Goal: Contribute content: Add original content to the website for others to see

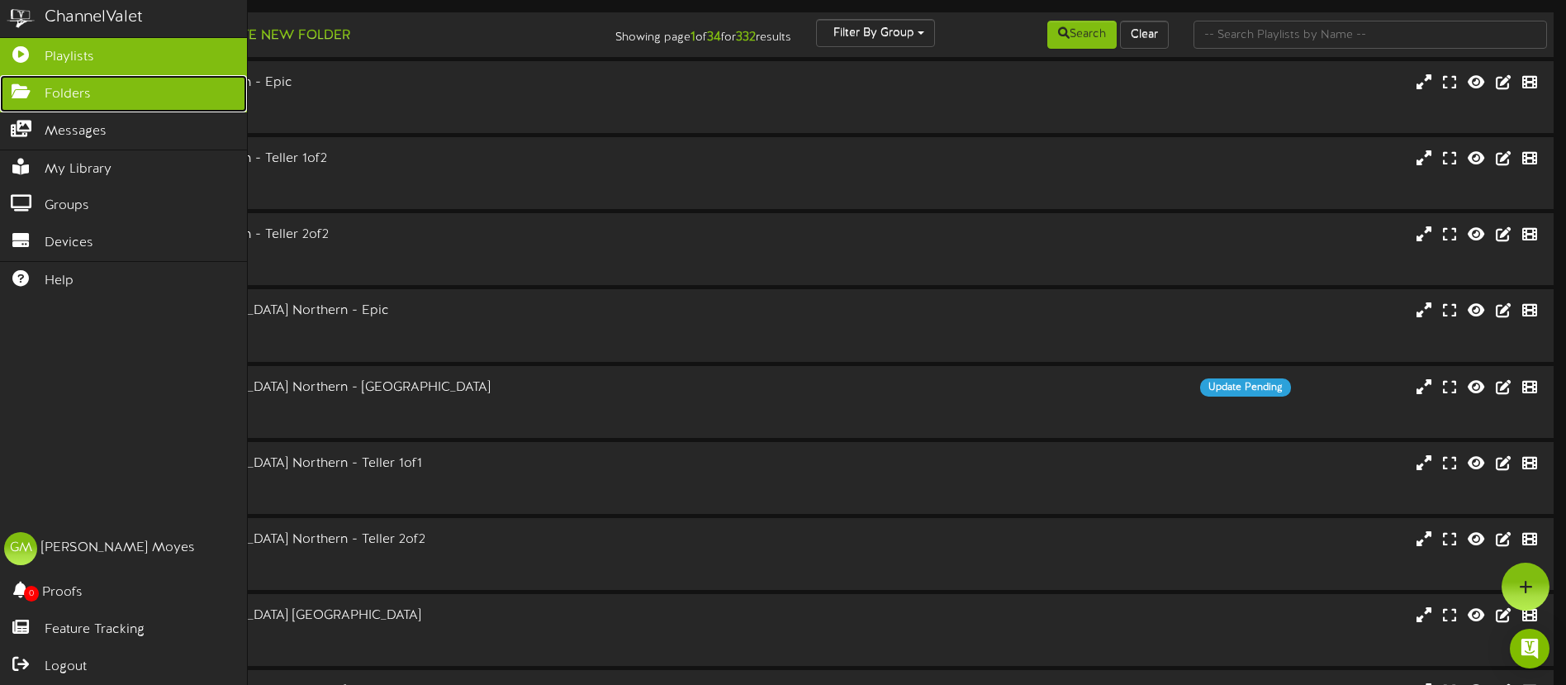
click at [45, 85] on span "Folders" at bounding box center [68, 94] width 46 height 19
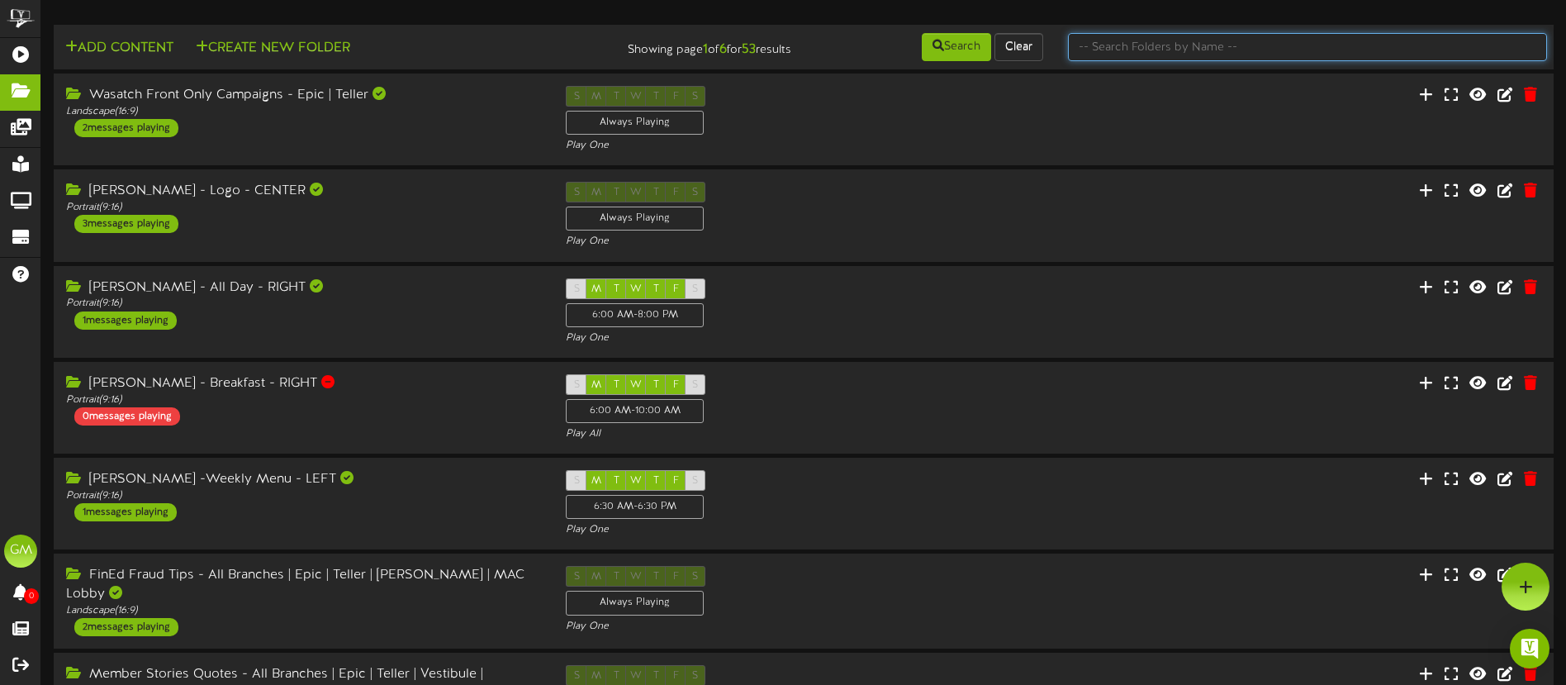
click at [1159, 48] on input "text" at bounding box center [1307, 47] width 479 height 28
type input "holiday"
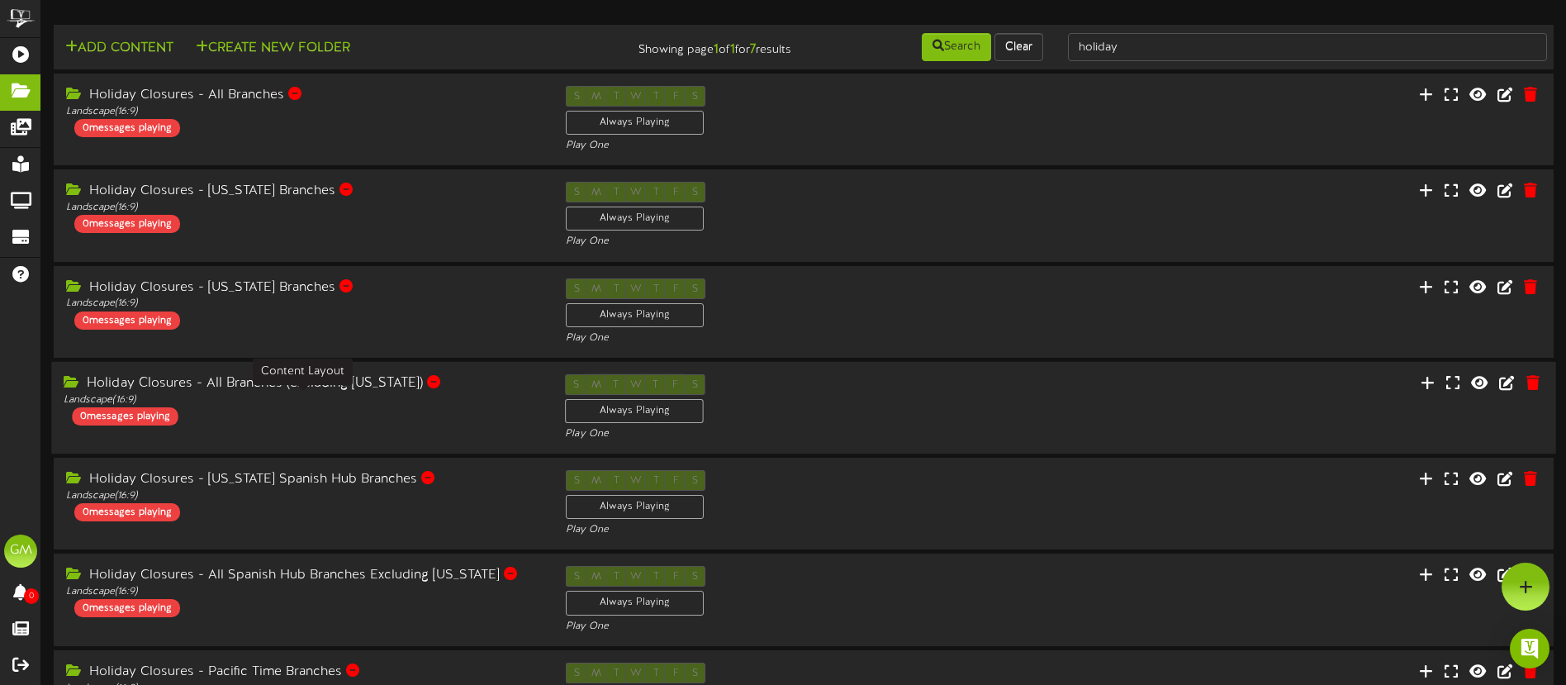
click at [500, 395] on div "Landscape ( 16:9 )" at bounding box center [302, 400] width 476 height 14
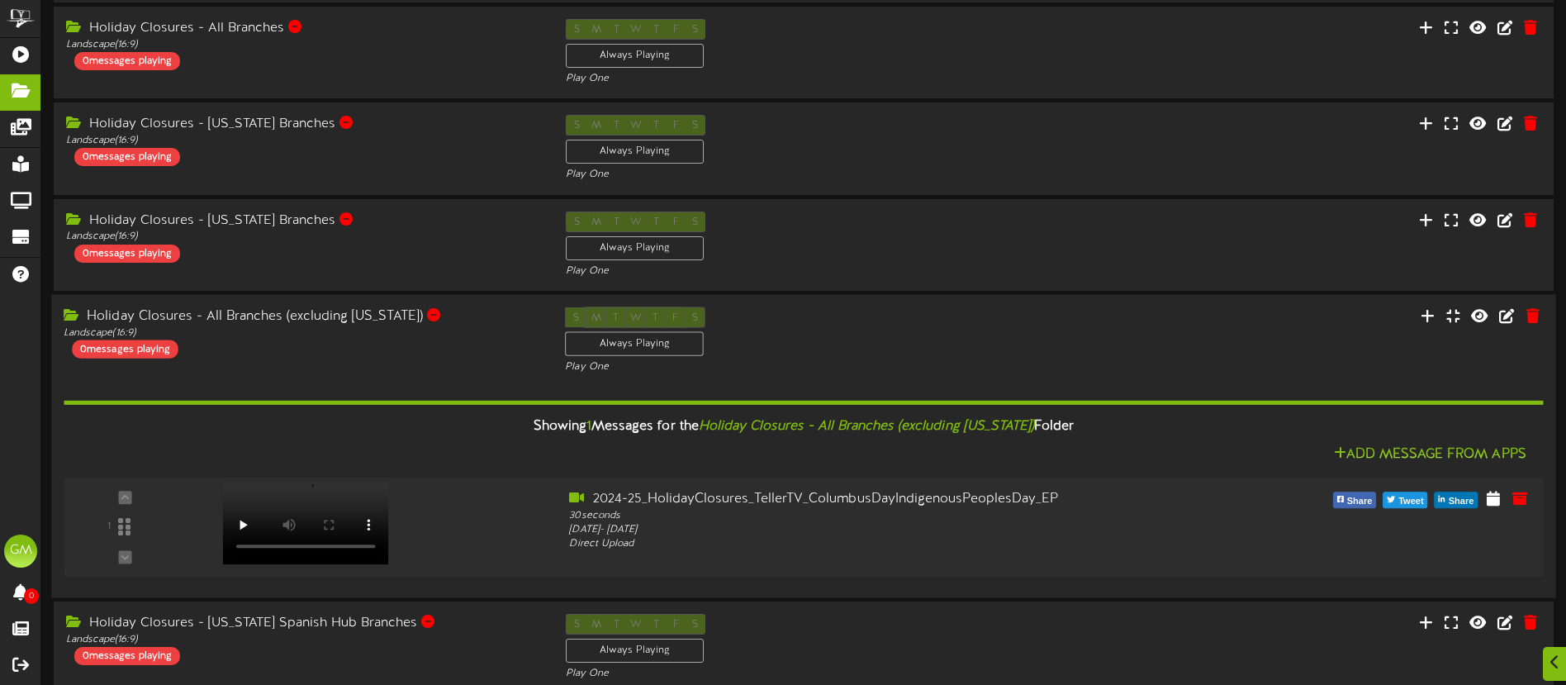
scroll to position [68, 0]
click at [484, 317] on div "Holiday Closures - All Branches (excluding Nevada)" at bounding box center [302, 315] width 476 height 19
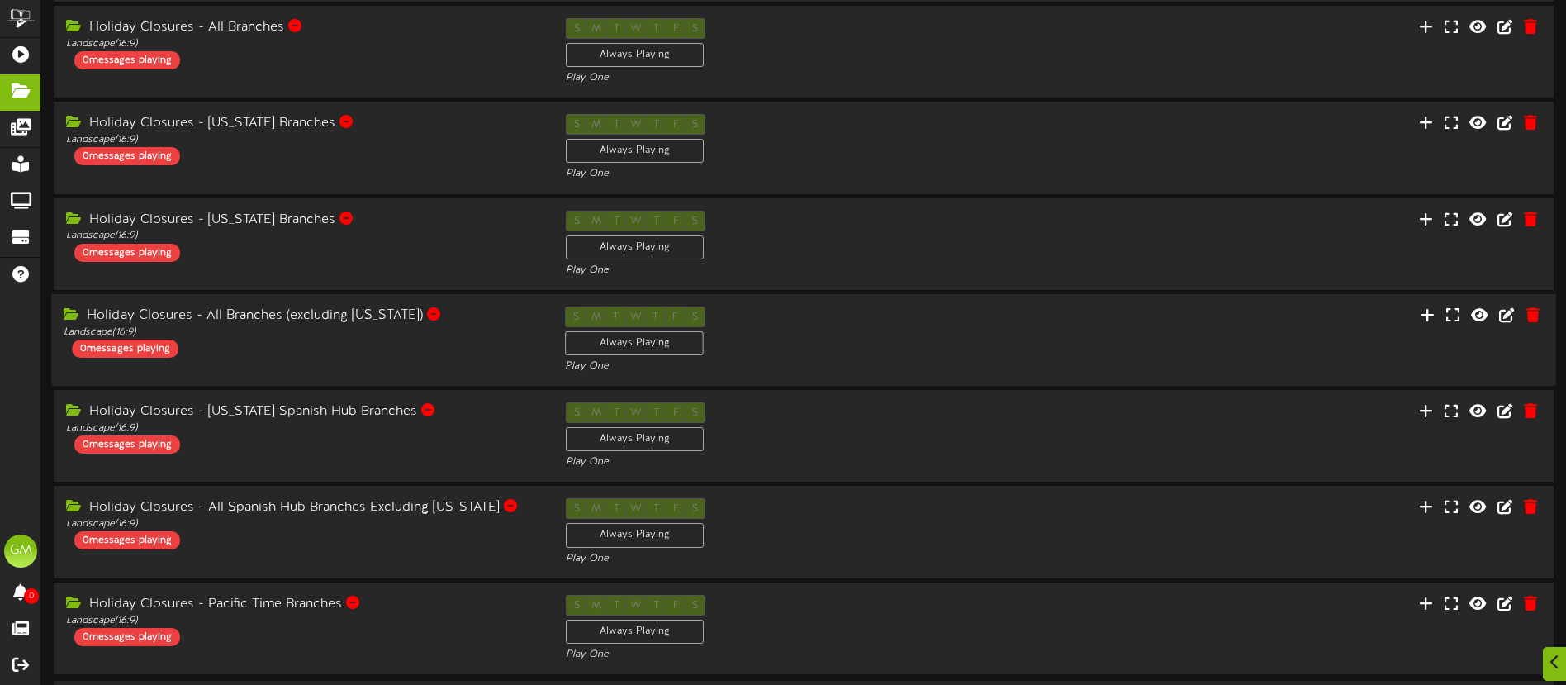
click at [486, 340] on div "Holiday Closures - All Branches (excluding Nevada) Landscape ( 16:9 ) 0 message…" at bounding box center [301, 331] width 501 height 51
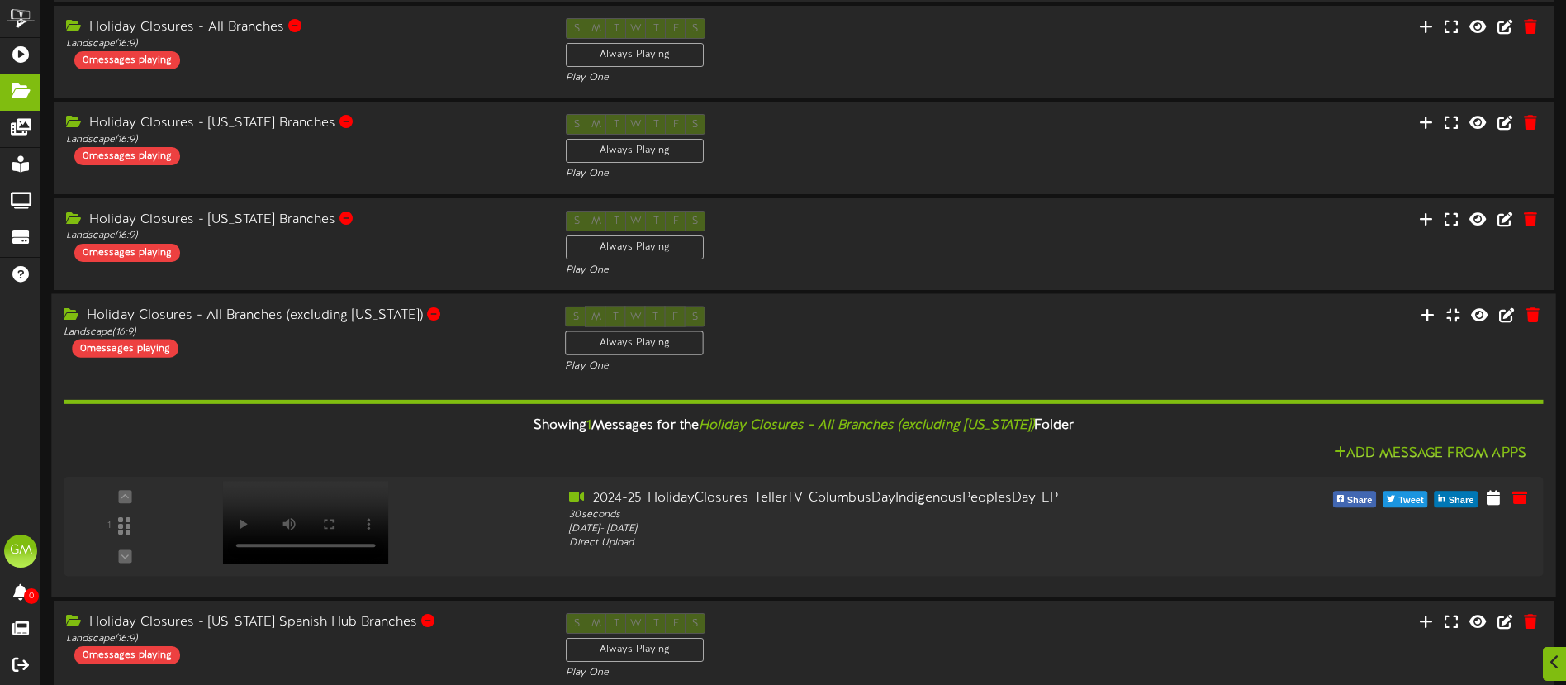
click at [382, 356] on div "Holiday Closures - All Branches (excluding Nevada) Landscape ( 16:9 ) 0 message…" at bounding box center [301, 331] width 501 height 51
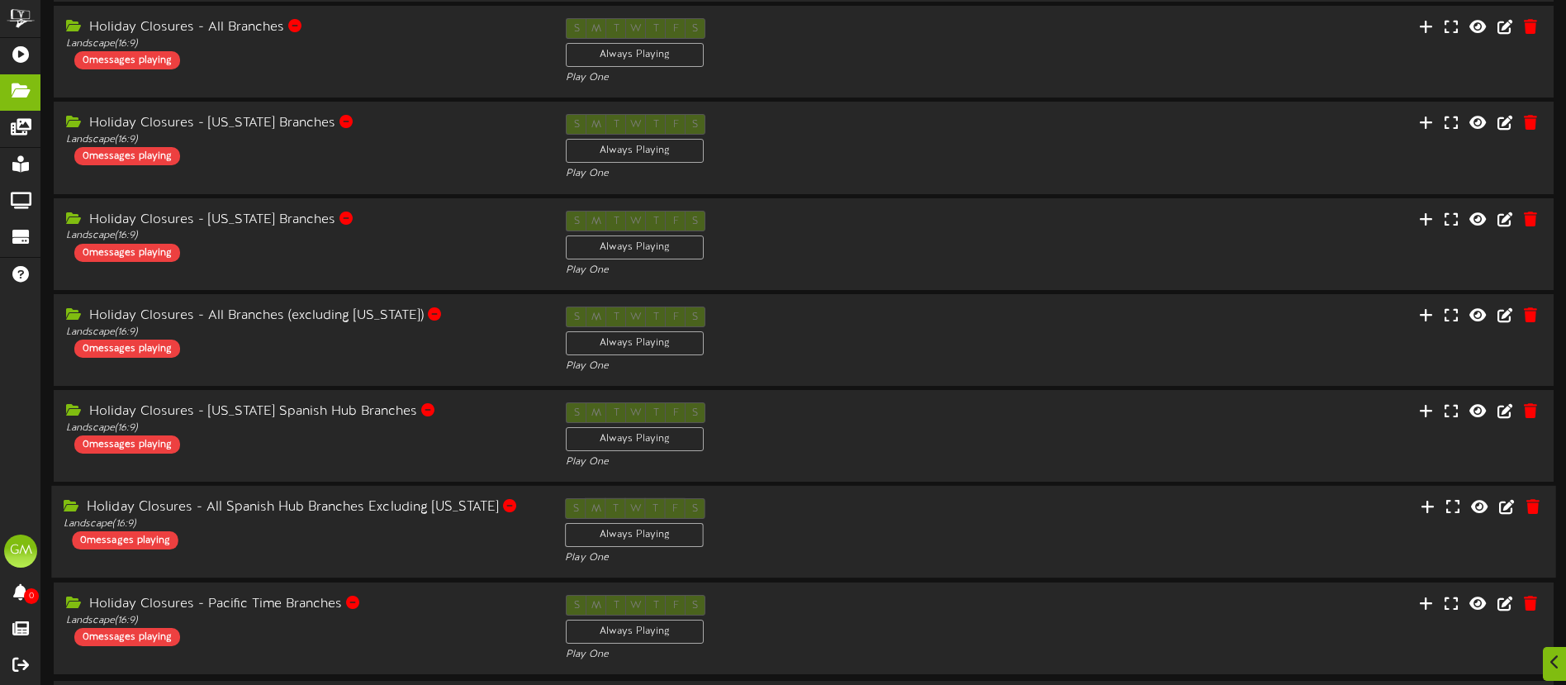
click at [382, 538] on div "Holiday Closures - All Spanish Hub Branches Excluding Nevada Landscape ( 16:9 )…" at bounding box center [301, 523] width 501 height 51
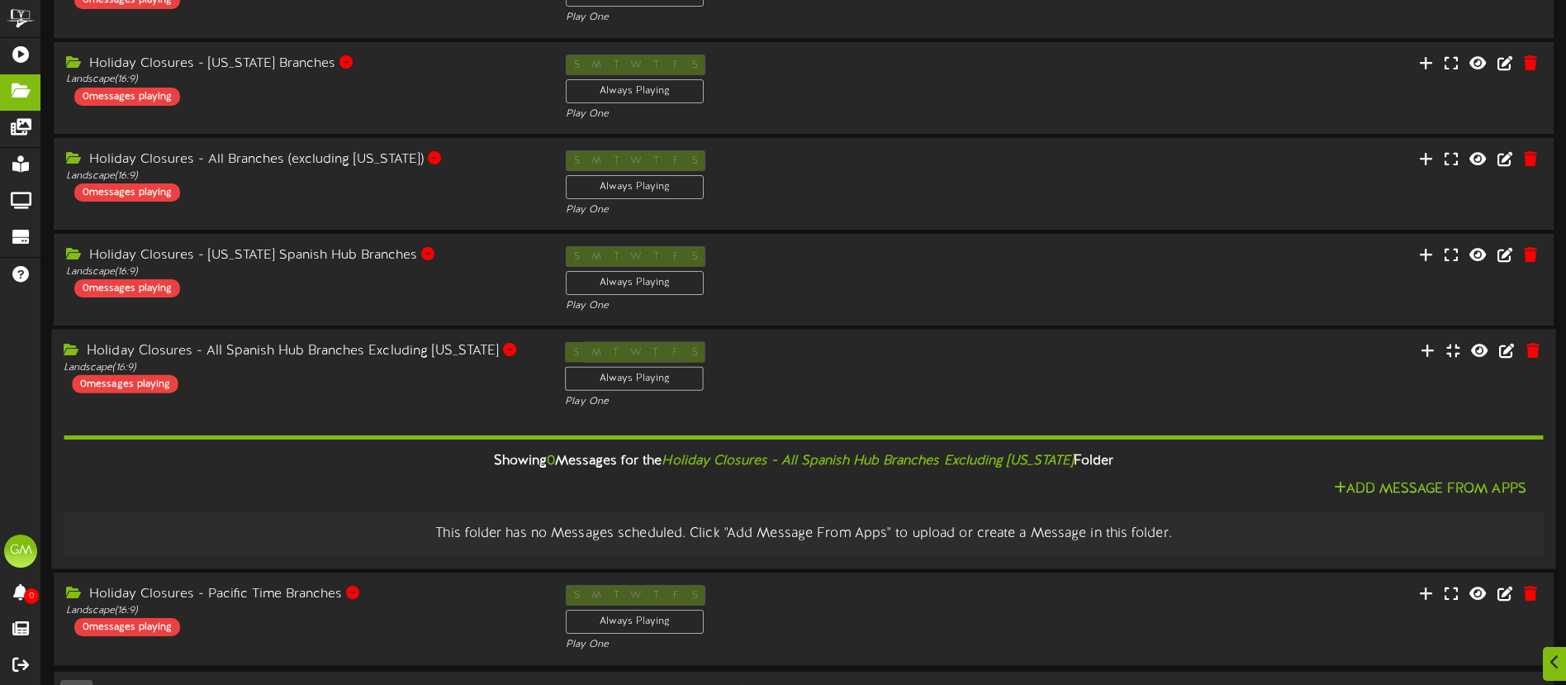
scroll to position [270, 0]
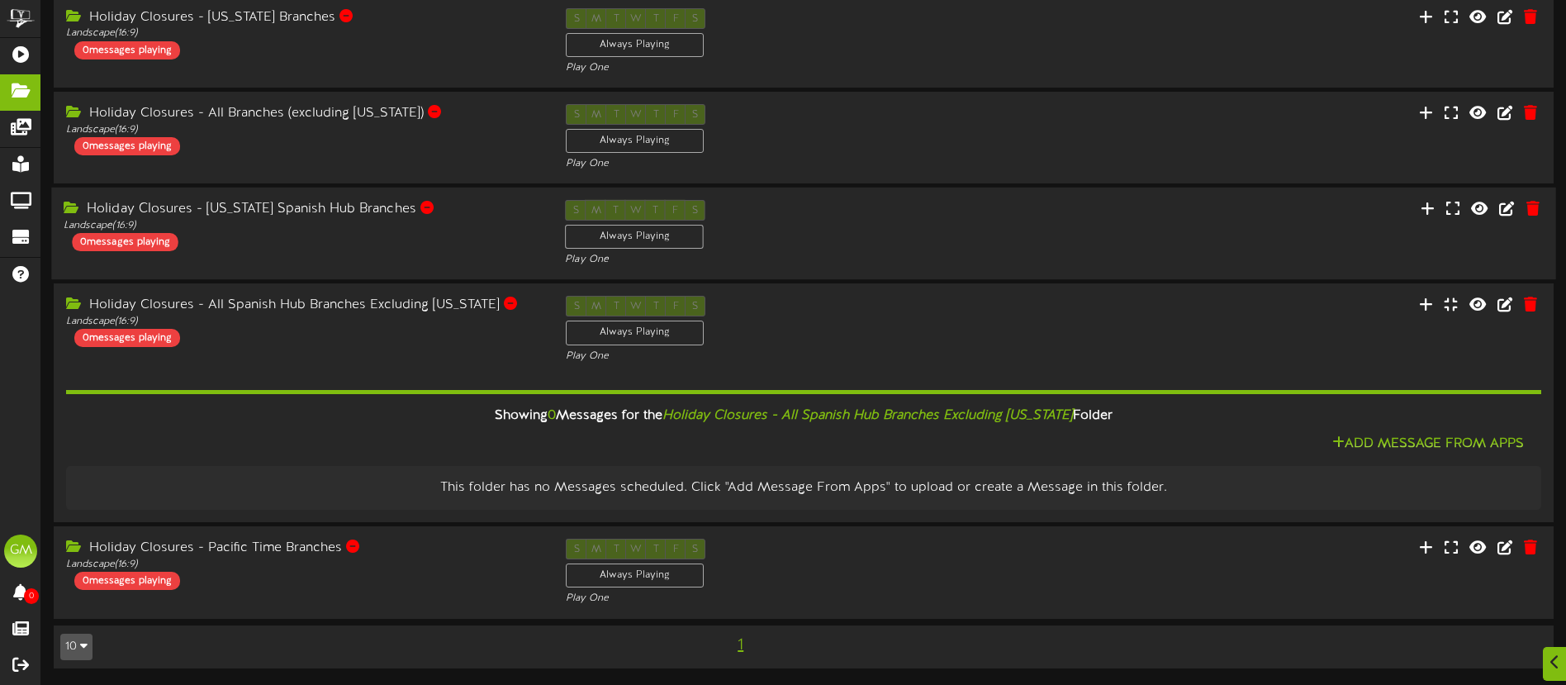
click at [328, 240] on div "Holiday Closures - Nevada Spanish Hub Branches Landscape ( 16:9 ) 0 messages pl…" at bounding box center [301, 225] width 501 height 51
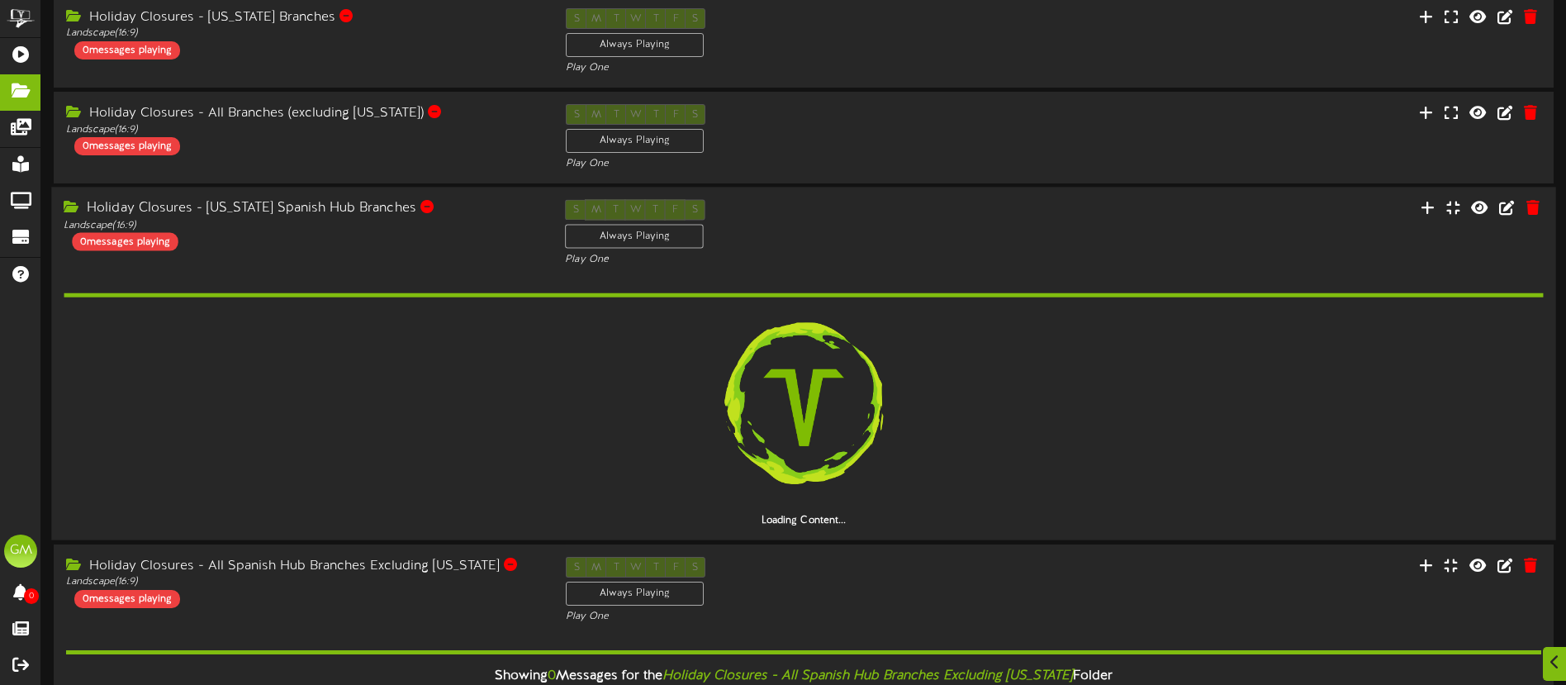
click at [328, 240] on div "Holiday Closures - Nevada Spanish Hub Branches Landscape ( 16:9 ) 0 messages pl…" at bounding box center [301, 225] width 501 height 51
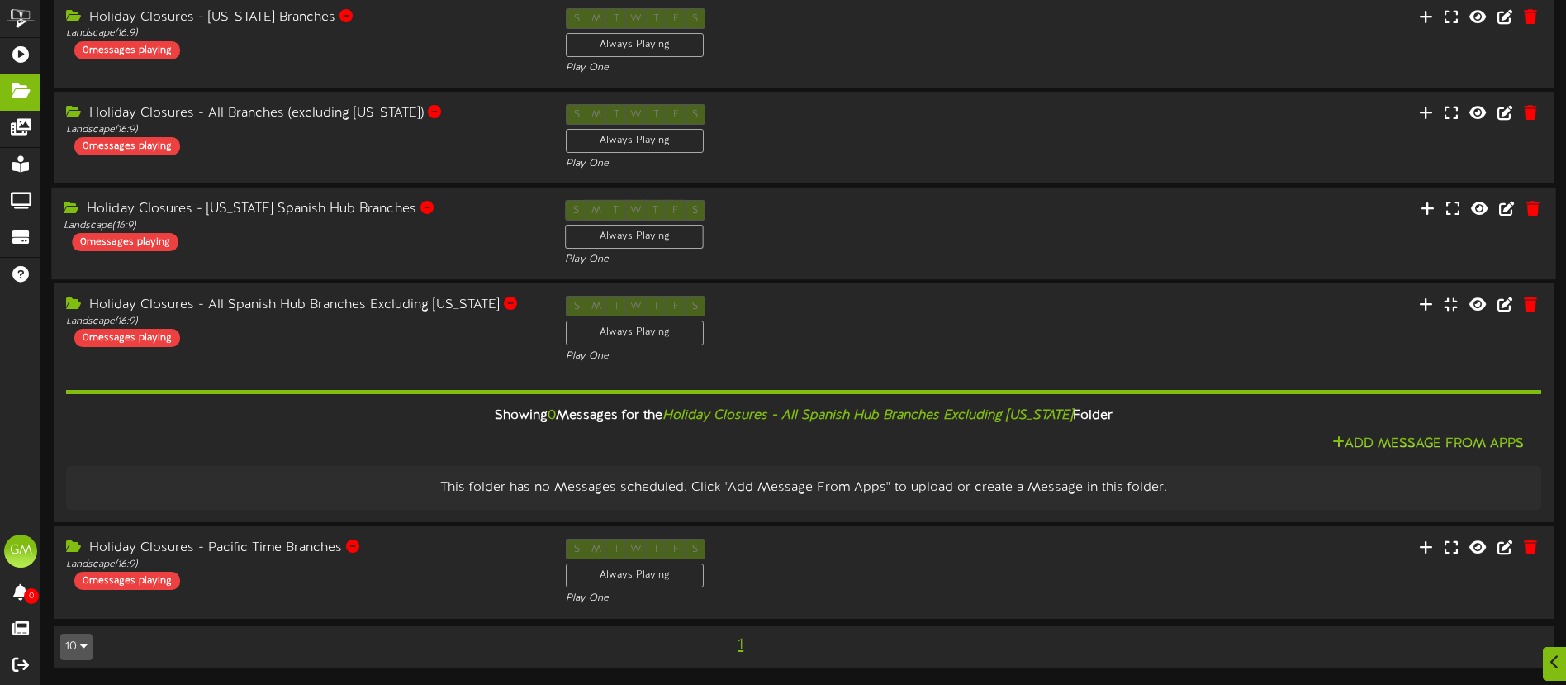
click at [328, 240] on div "Holiday Closures - Nevada Spanish Hub Branches Landscape ( 16:9 ) 0 messages pl…" at bounding box center [301, 225] width 501 height 51
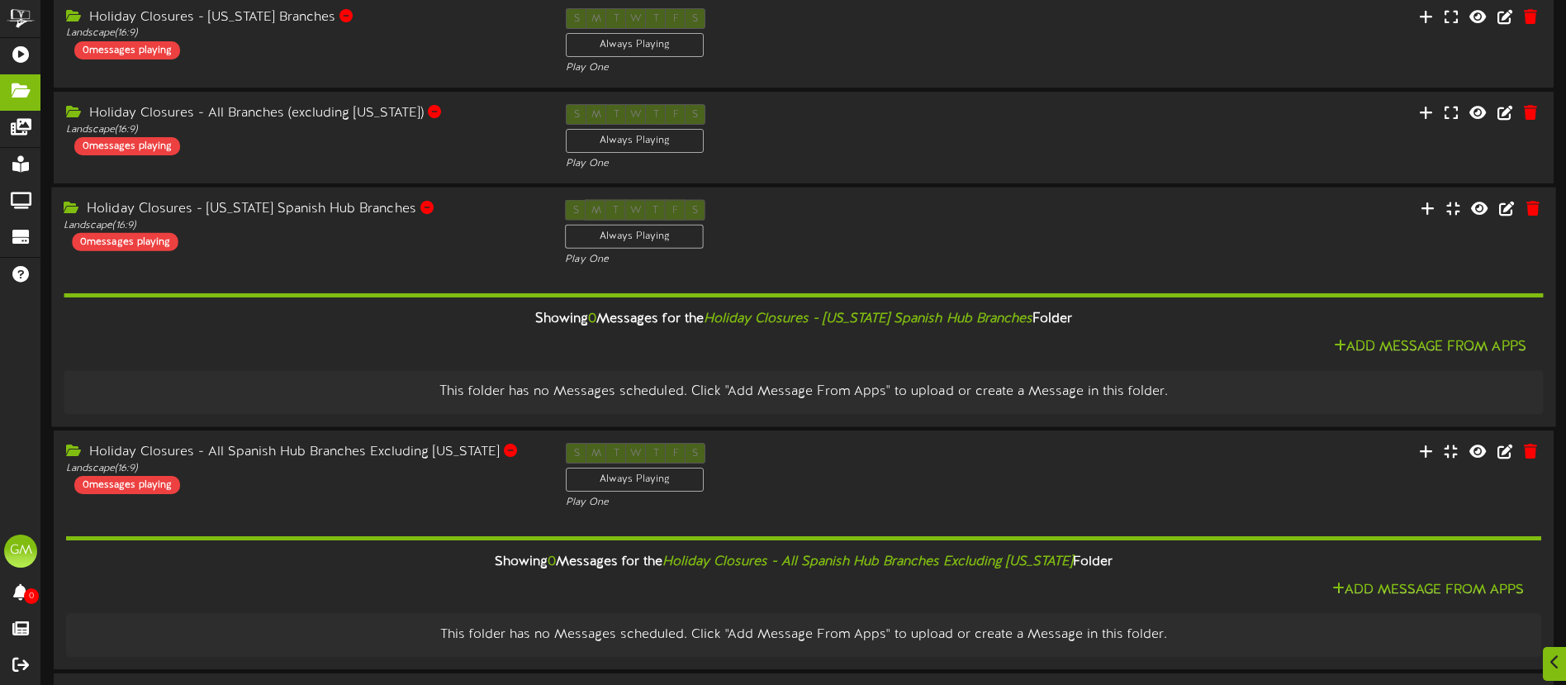
click at [328, 240] on div "Holiday Closures - Nevada Spanish Hub Branches Landscape ( 16:9 ) 0 messages pl…" at bounding box center [301, 225] width 501 height 51
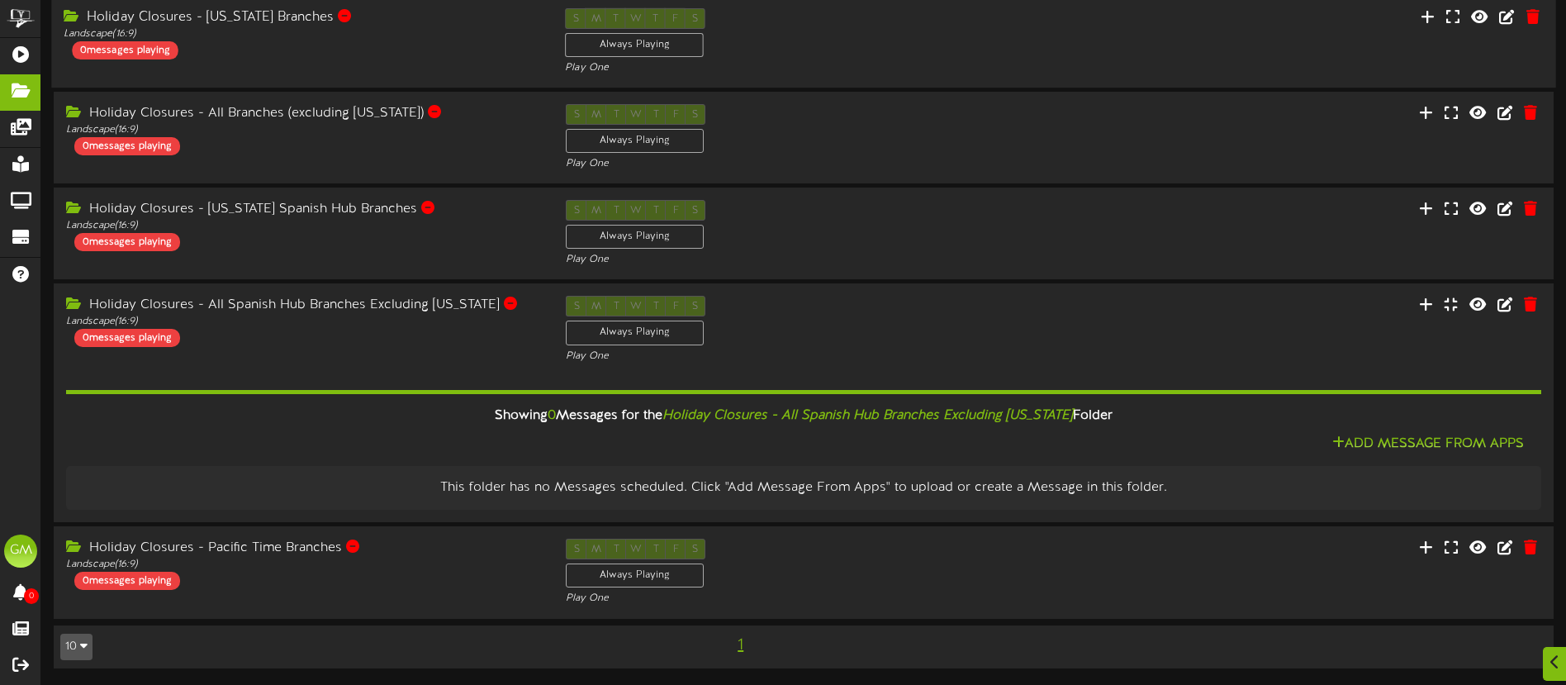
click at [430, 64] on div "Holiday Closures - Nevada Branches Landscape ( 16:9 ) 0 messages playing S M T …" at bounding box center [803, 41] width 1504 height 68
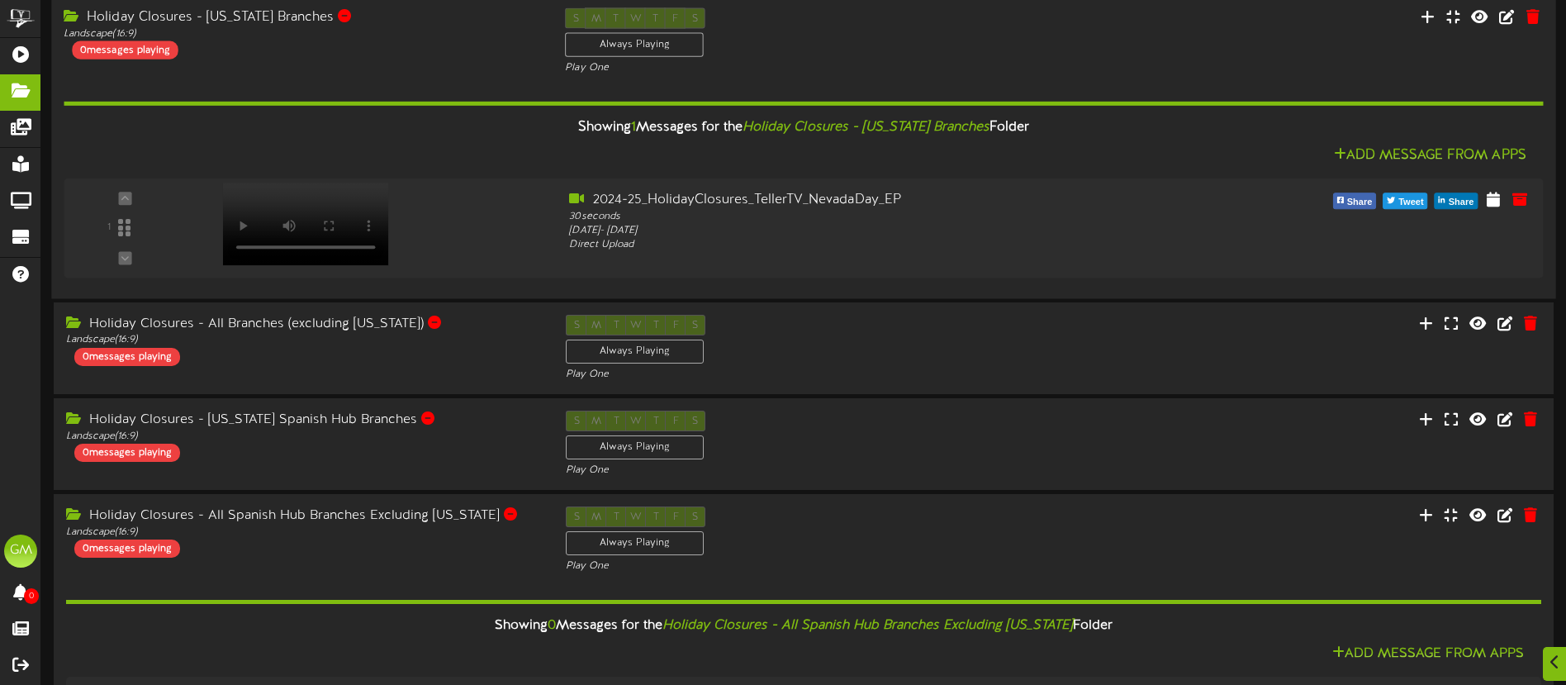
click at [435, 64] on div "Holiday Closures - Nevada Branches Landscape ( 16:9 ) 0 messages playing S M T …" at bounding box center [803, 41] width 1504 height 68
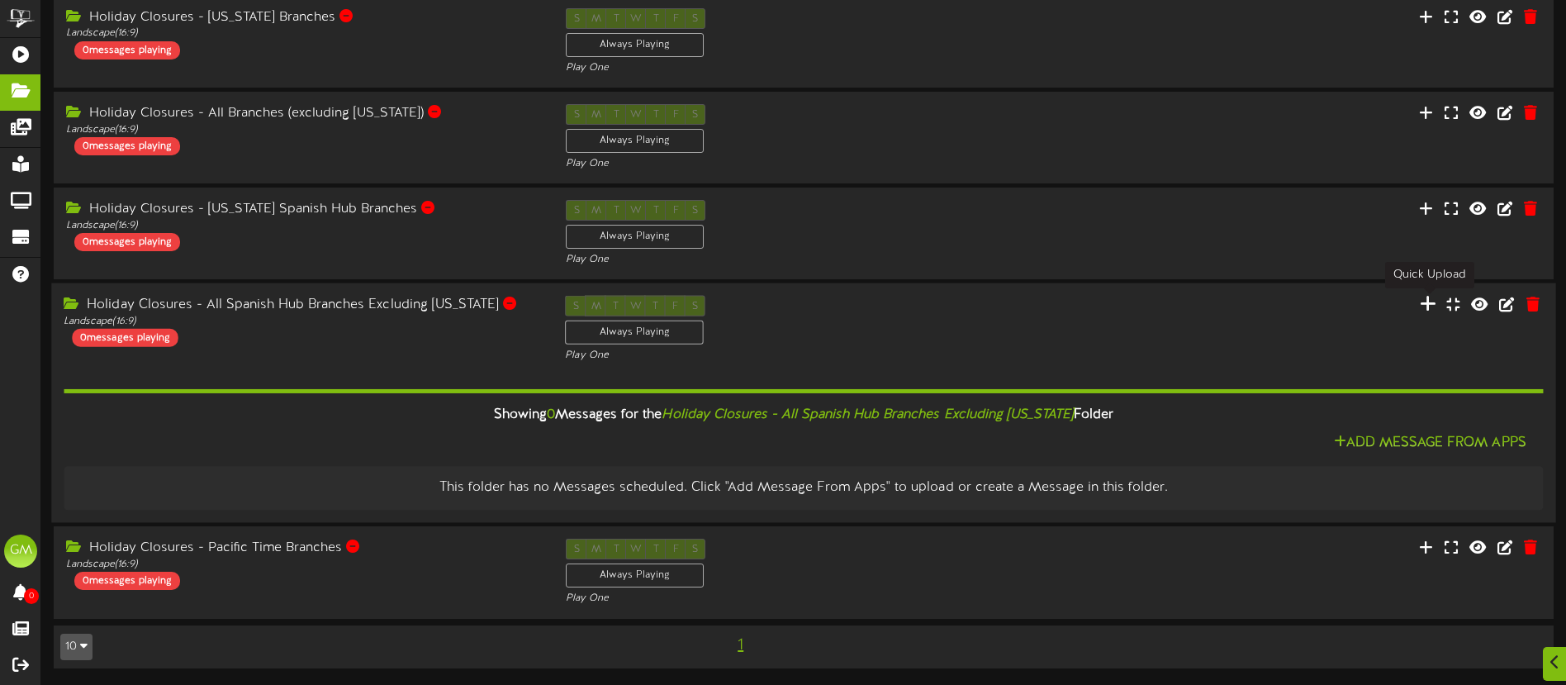
click at [1427, 304] on icon at bounding box center [1427, 304] width 17 height 18
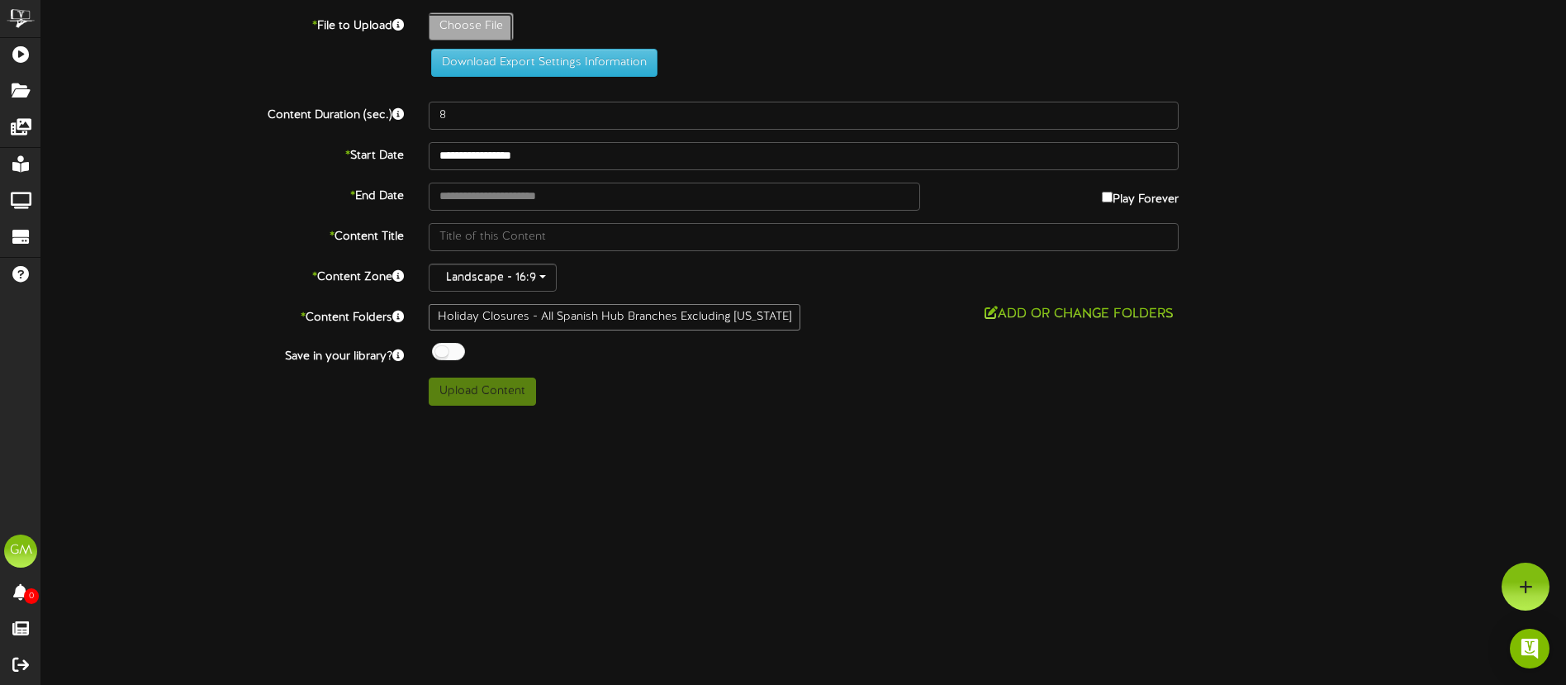
type input "**********"
type input "2024-25_HolidayClosures_TellerTV_Spanish_IndigenousPeoplesDay_EP"
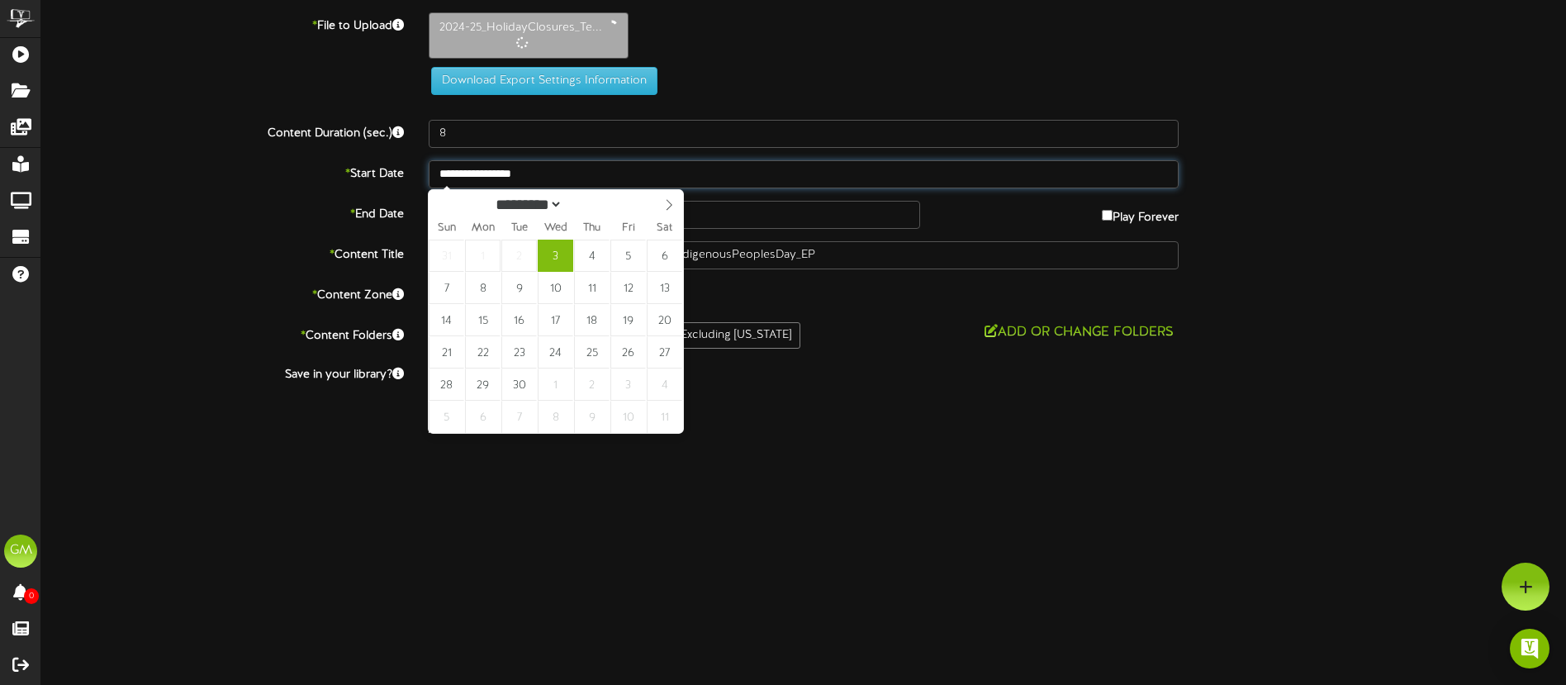
click at [575, 175] on input "**********" at bounding box center [804, 174] width 750 height 28
click at [671, 206] on icon at bounding box center [669, 205] width 12 height 12
click at [669, 202] on icon at bounding box center [669, 204] width 6 height 11
select select "*"
click at [444, 207] on icon at bounding box center [443, 205] width 12 height 12
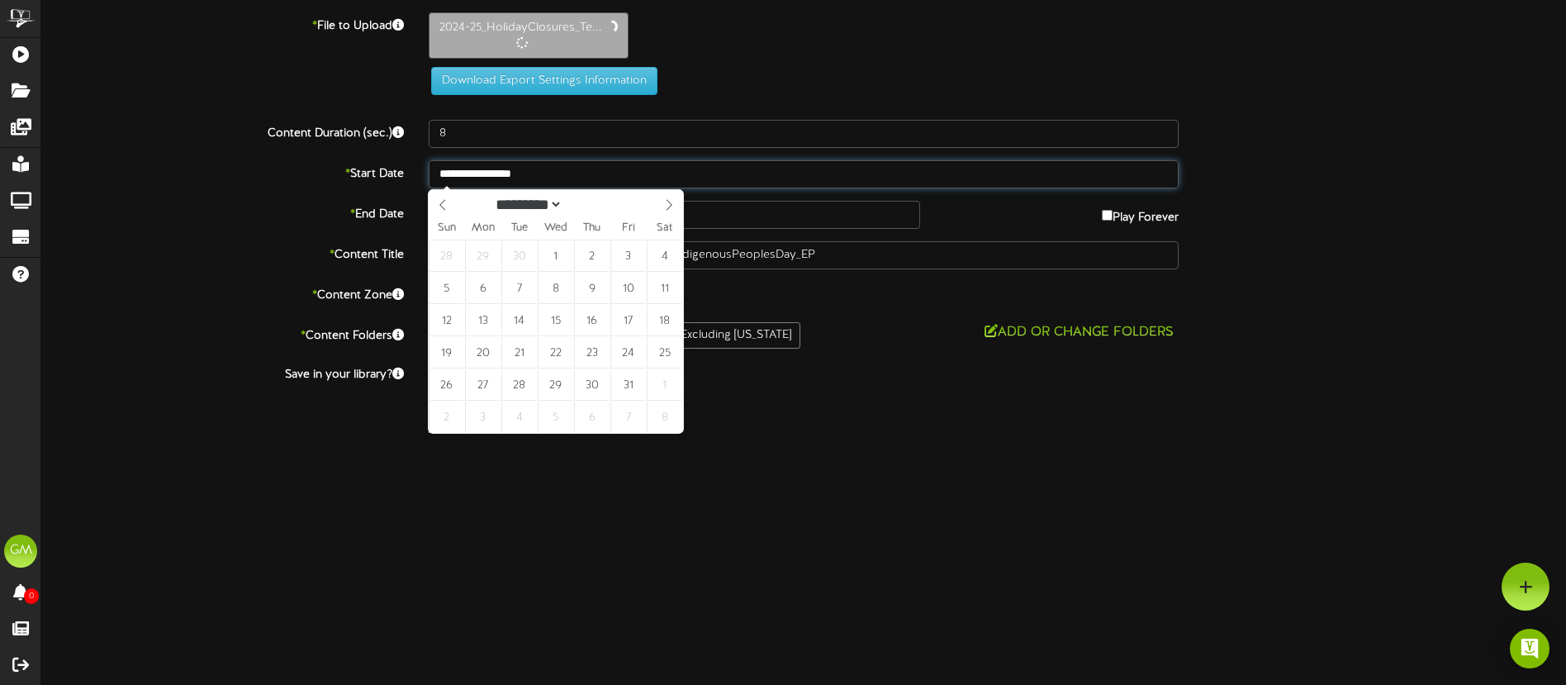
type input "**********"
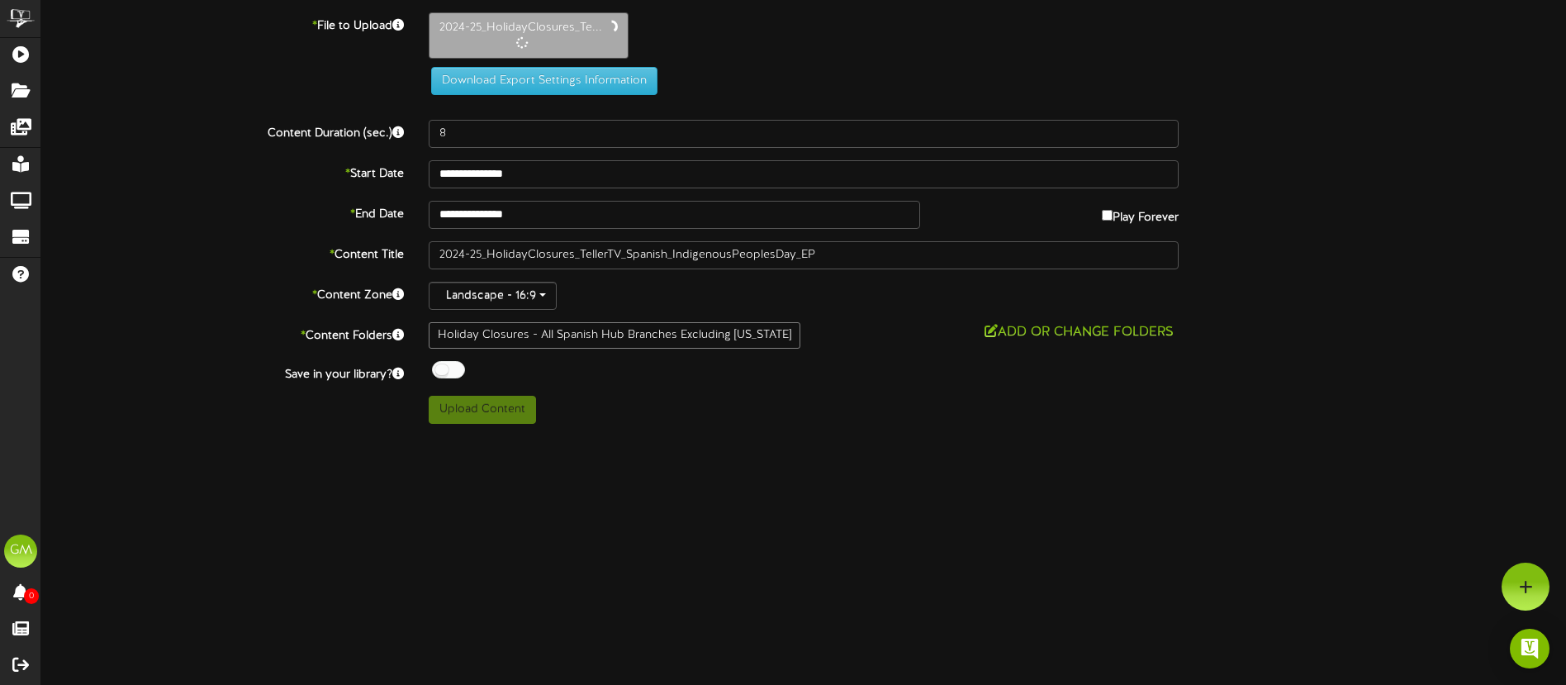
drag, startPoint x: 282, startPoint y: 217, endPoint x: 481, endPoint y: 216, distance: 199.0
click at [283, 217] on label "* End Date" at bounding box center [222, 212] width 387 height 22
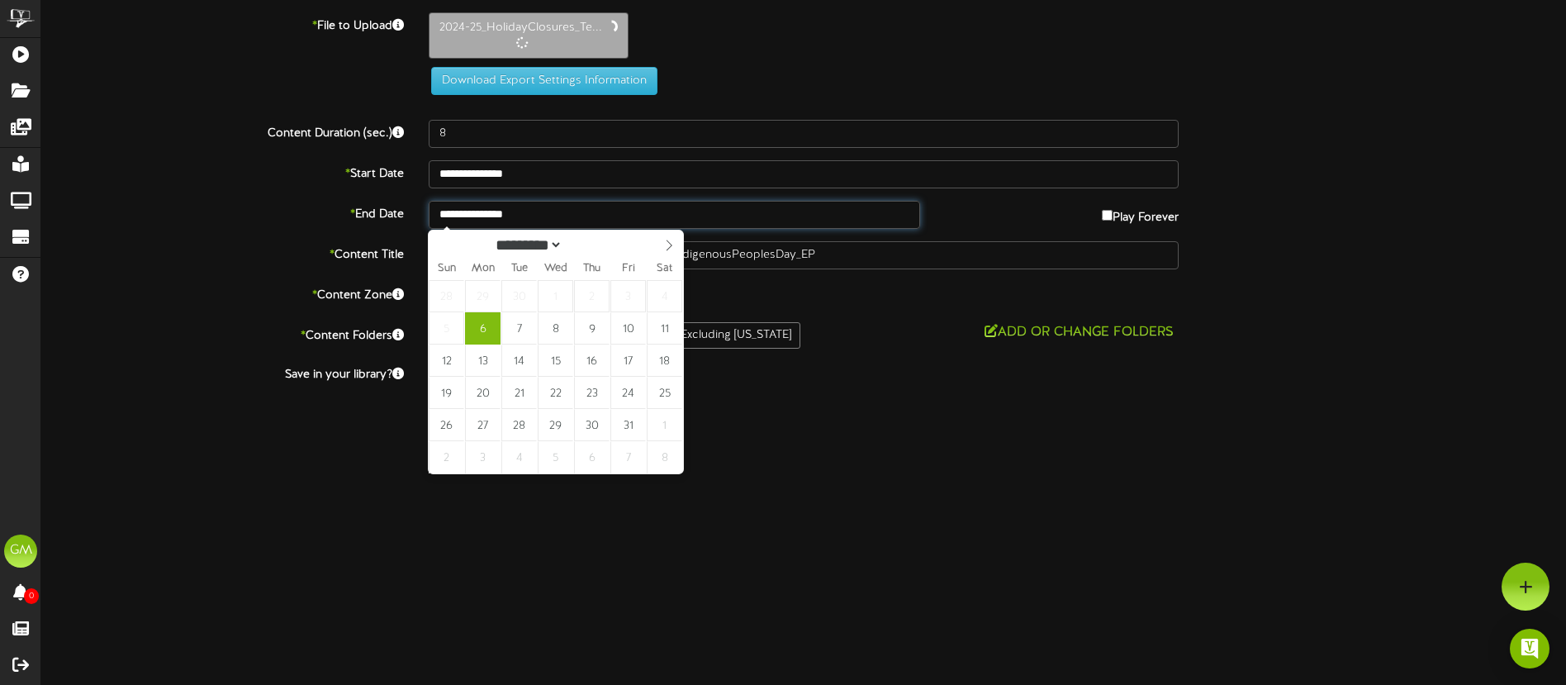
click at [573, 214] on input "**********" at bounding box center [674, 215] width 491 height 28
select select "*"
click at [664, 244] on icon at bounding box center [669, 245] width 12 height 12
type input "**********"
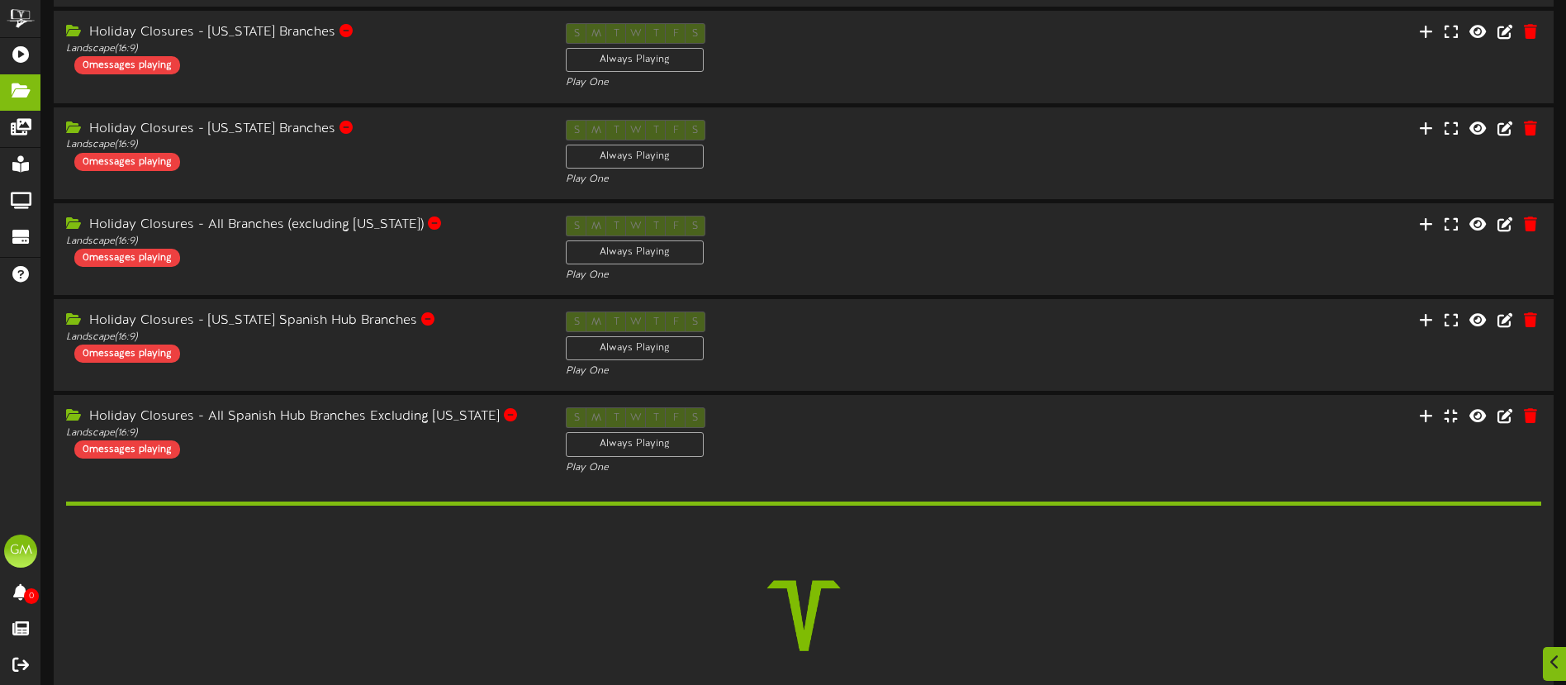
scroll to position [160, 0]
click at [420, 448] on div "Holiday Closures - All Spanish Hub Branches Excluding Nevada Landscape ( 16:9 )…" at bounding box center [301, 430] width 501 height 51
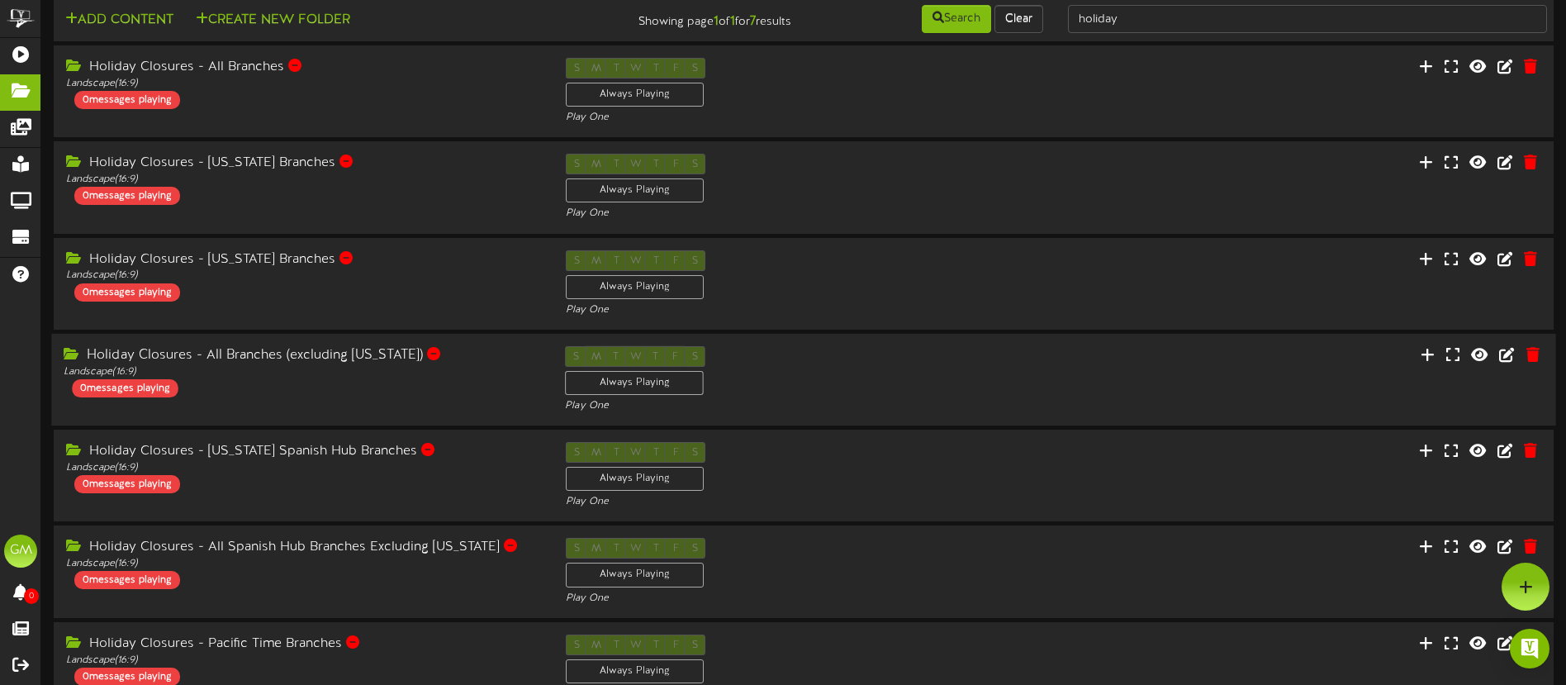
scroll to position [27, 0]
click at [395, 190] on div "Holiday Closures - Utah Branches Landscape ( 16:9 ) 0 messages playing" at bounding box center [301, 179] width 501 height 51
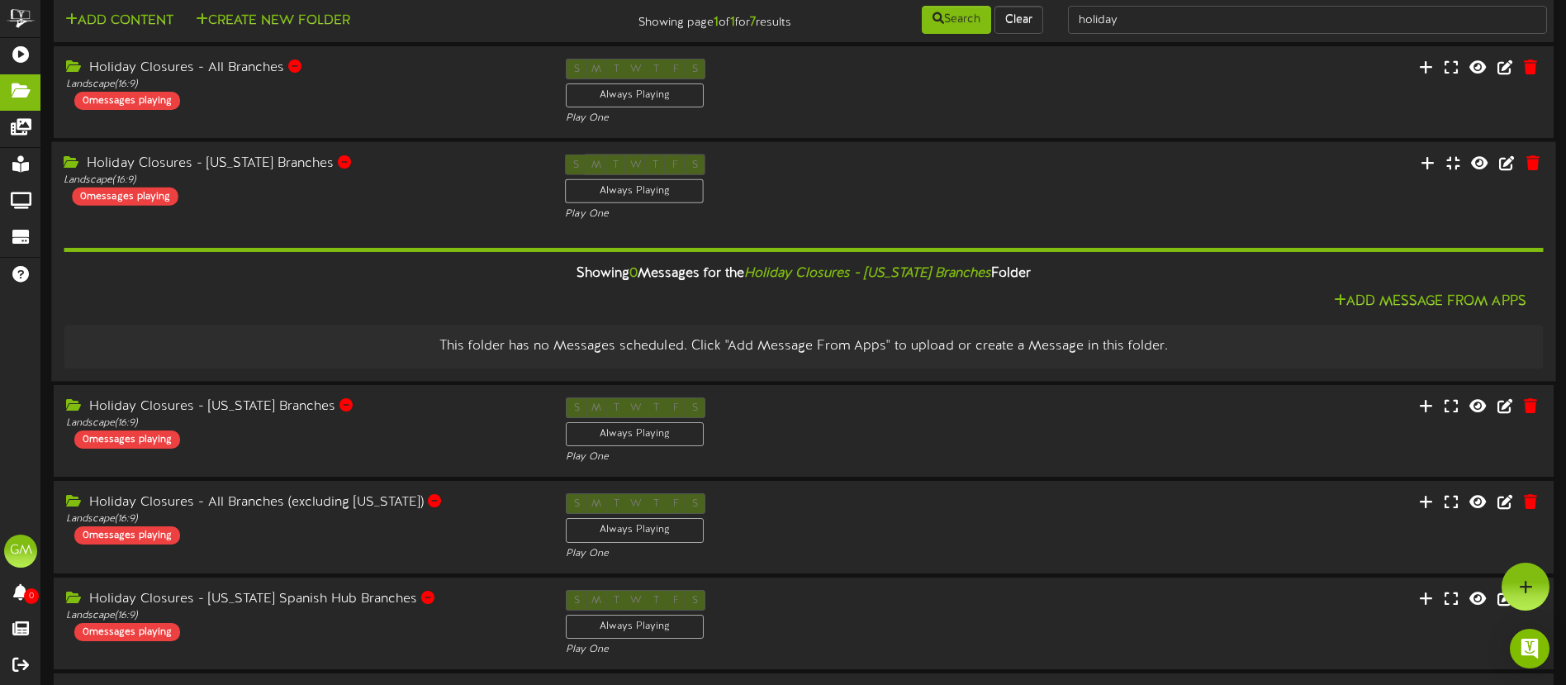
click at [395, 190] on div "Holiday Closures - Utah Branches Landscape ( 16:9 ) 0 messages playing" at bounding box center [301, 179] width 501 height 51
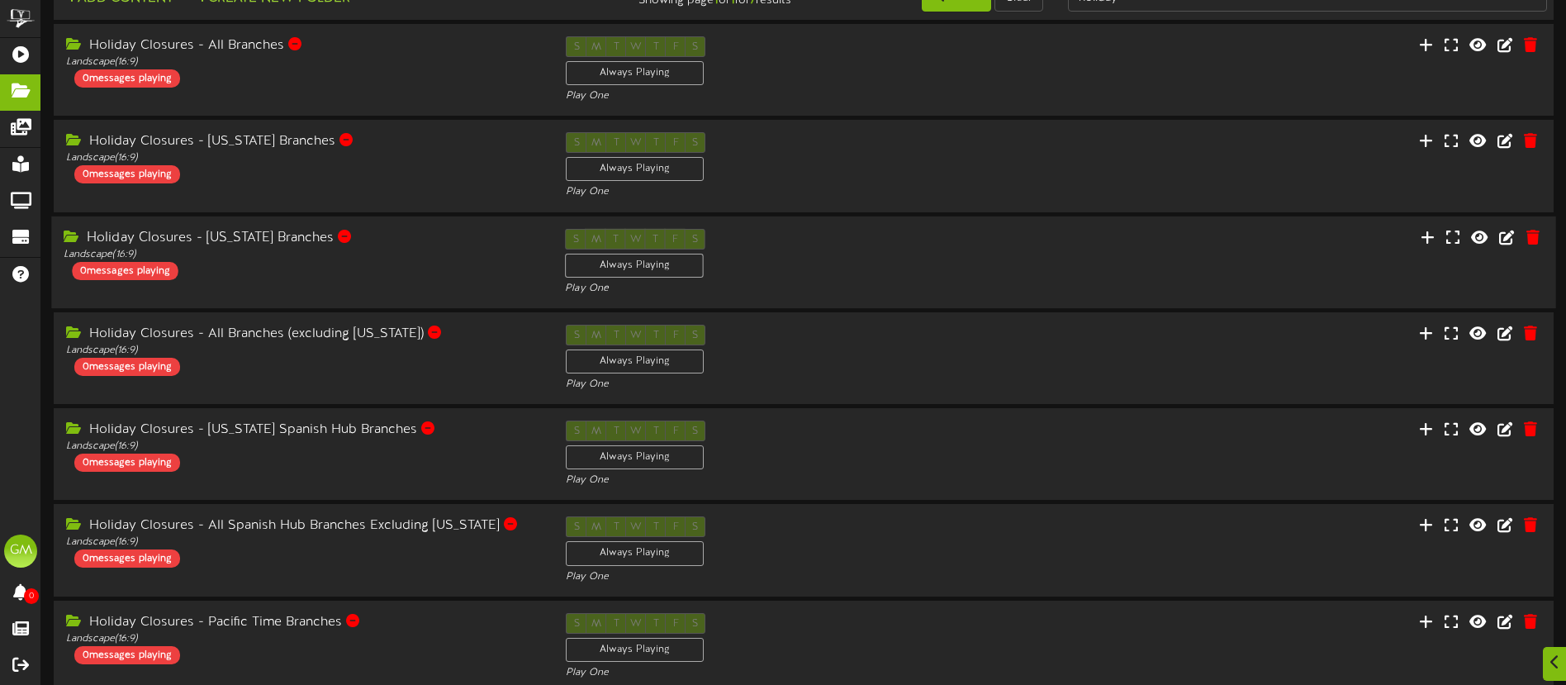
scroll to position [74, 0]
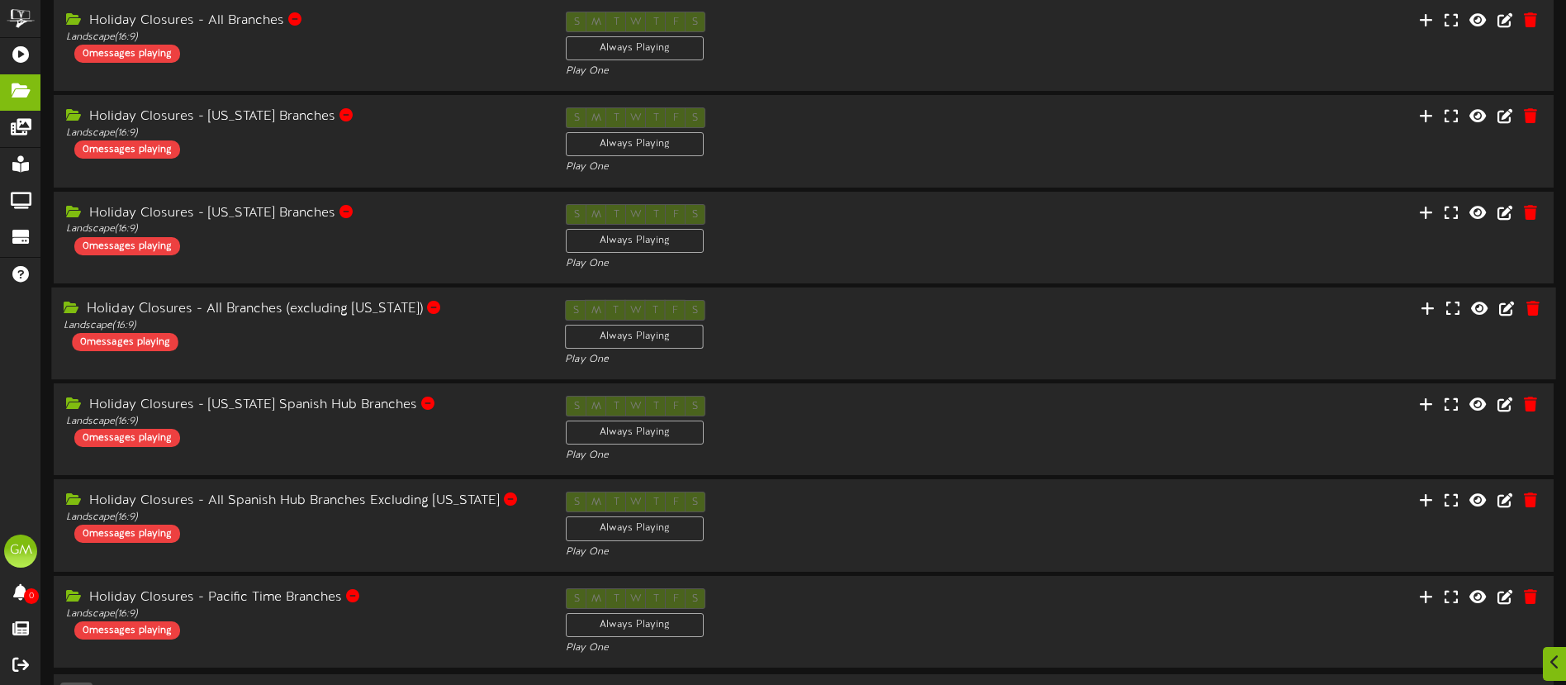
click at [483, 308] on div "Holiday Closures - All Branches (excluding Nevada)" at bounding box center [302, 309] width 476 height 19
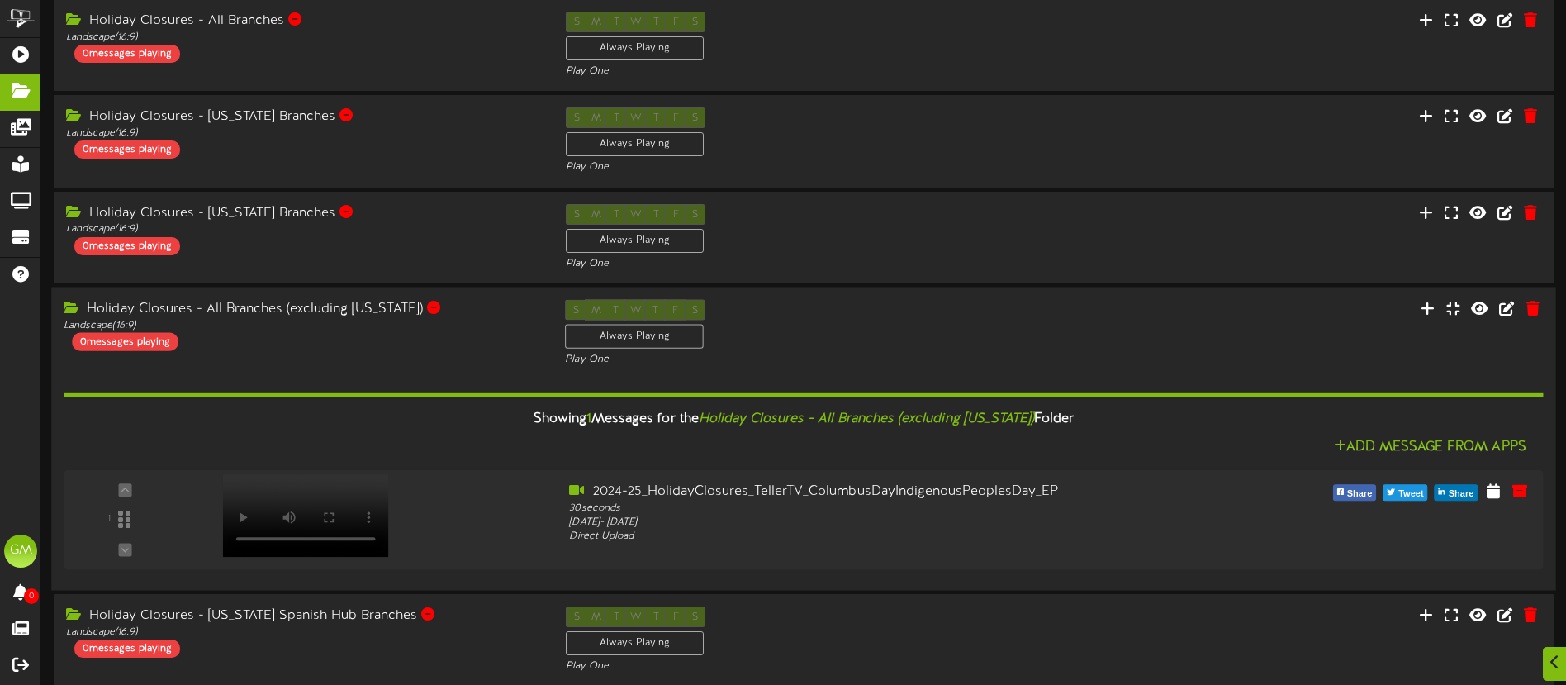
click at [483, 308] on div "Holiday Closures - All Branches (excluding Nevada)" at bounding box center [302, 308] width 476 height 19
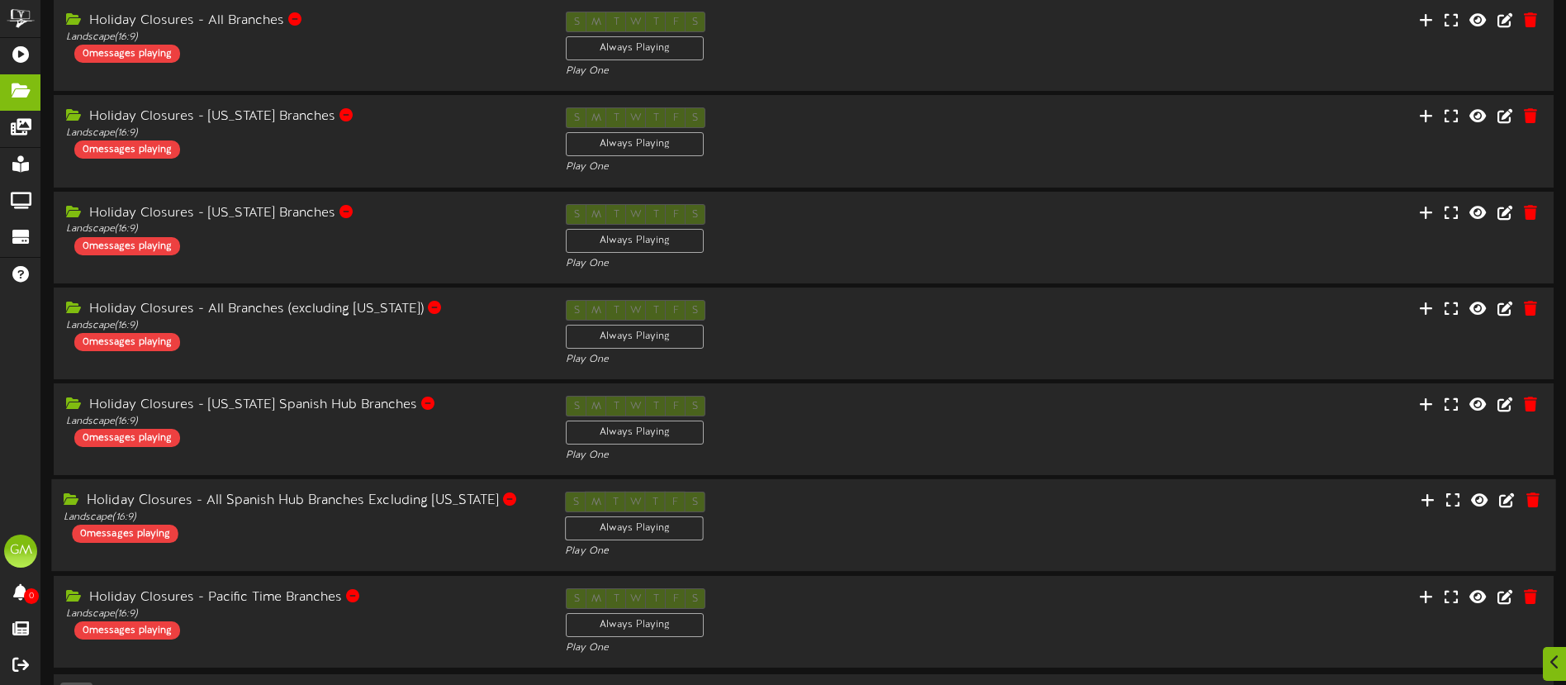
click at [438, 524] on div "Holiday Closures - All Spanish Hub Branches Excluding Nevada Landscape ( 16:9 )…" at bounding box center [301, 516] width 501 height 51
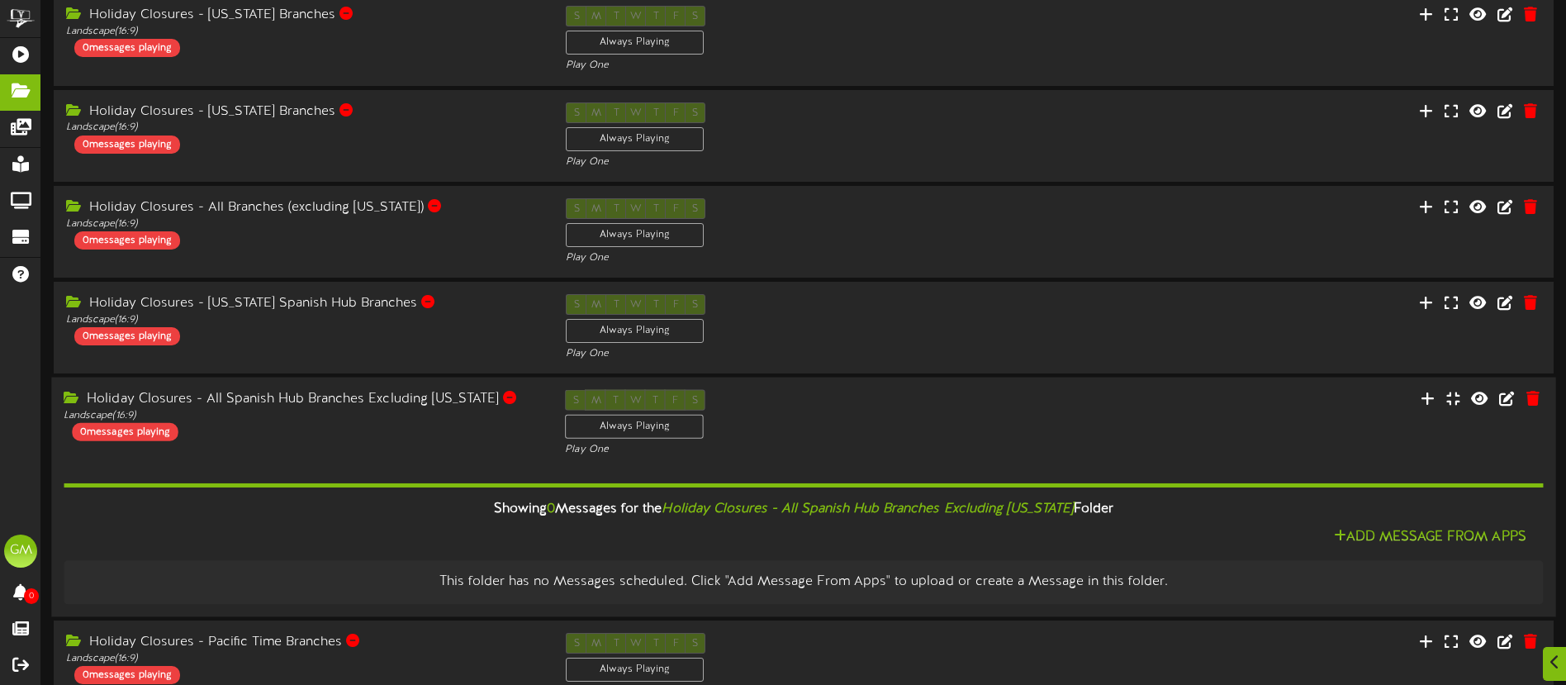
scroll to position [195, 0]
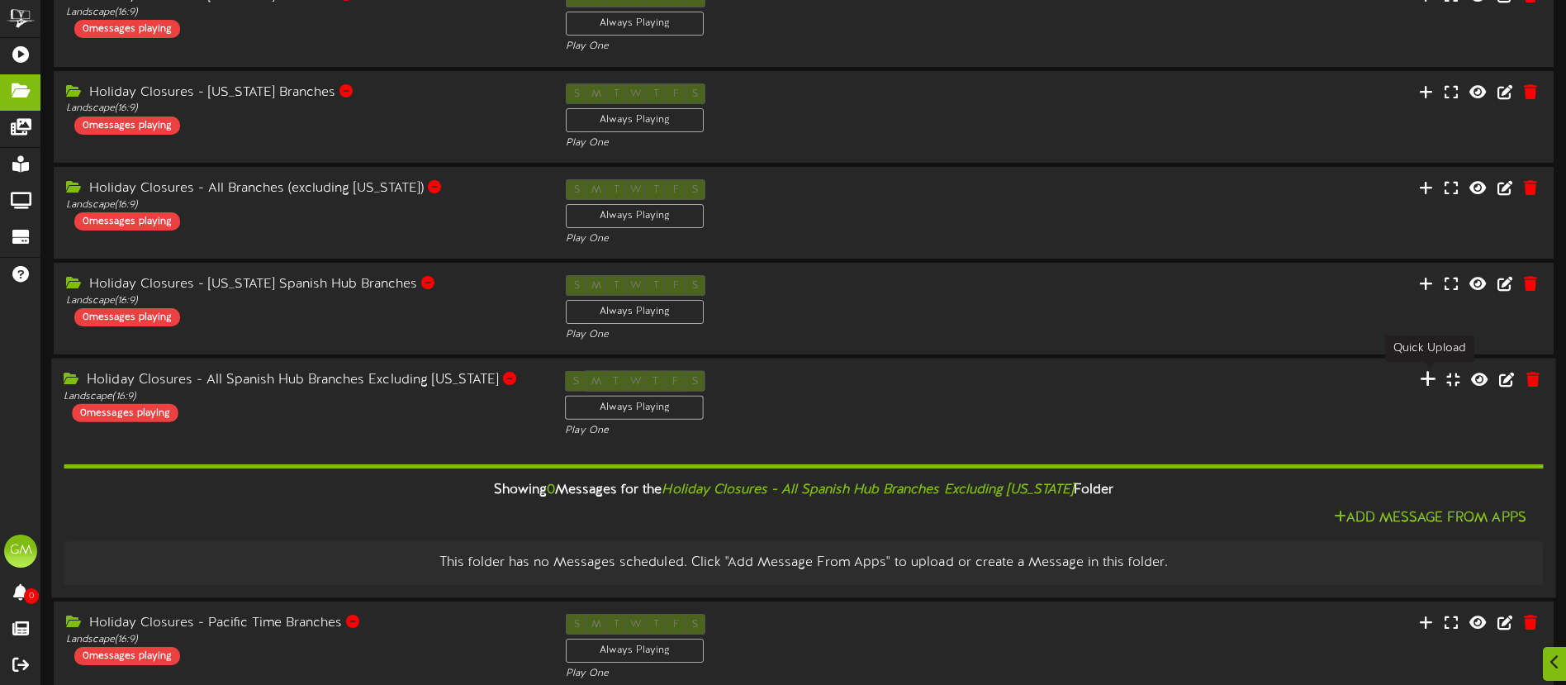
click at [1429, 375] on icon at bounding box center [1427, 379] width 17 height 18
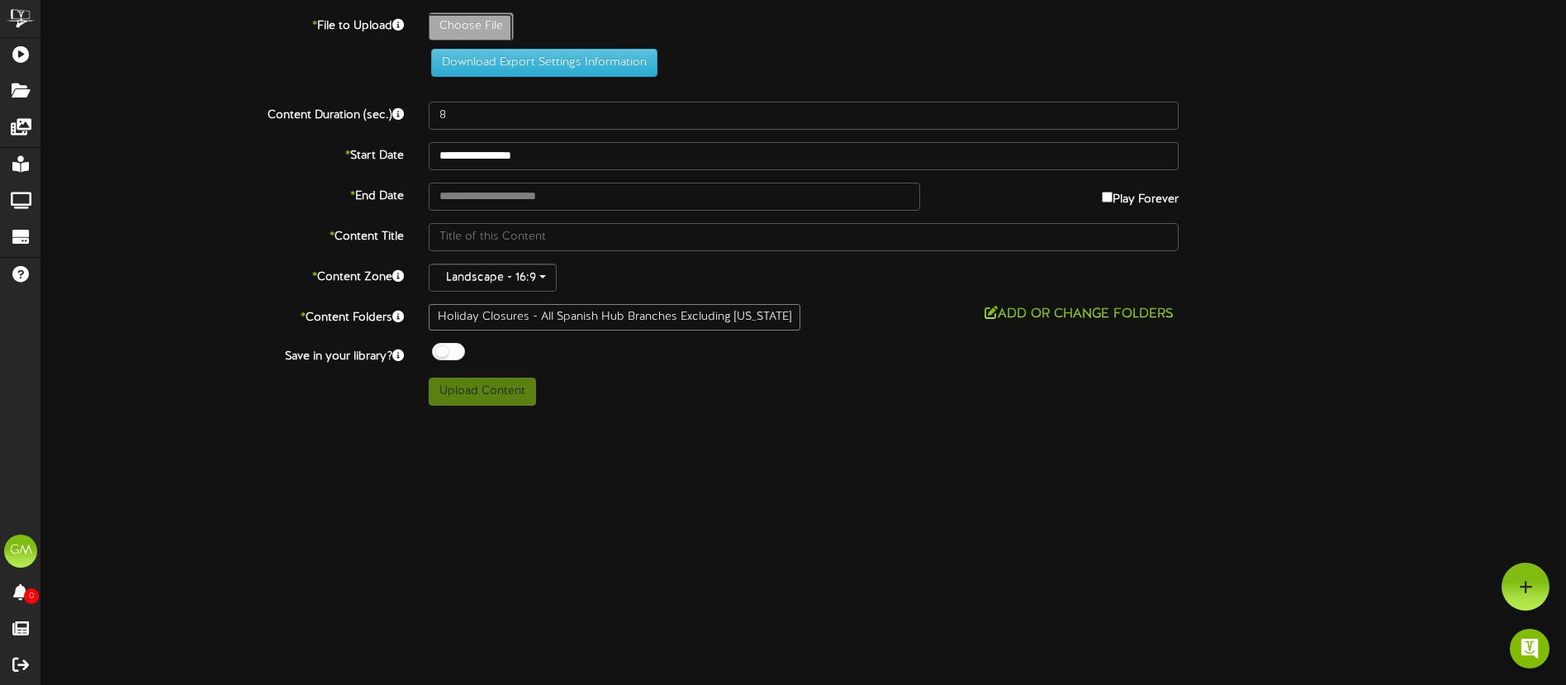
type input "**********"
type input "2024-25_HolidayClosures_TellerTV_Spanish_IndigenousPeoplesDay_EP"
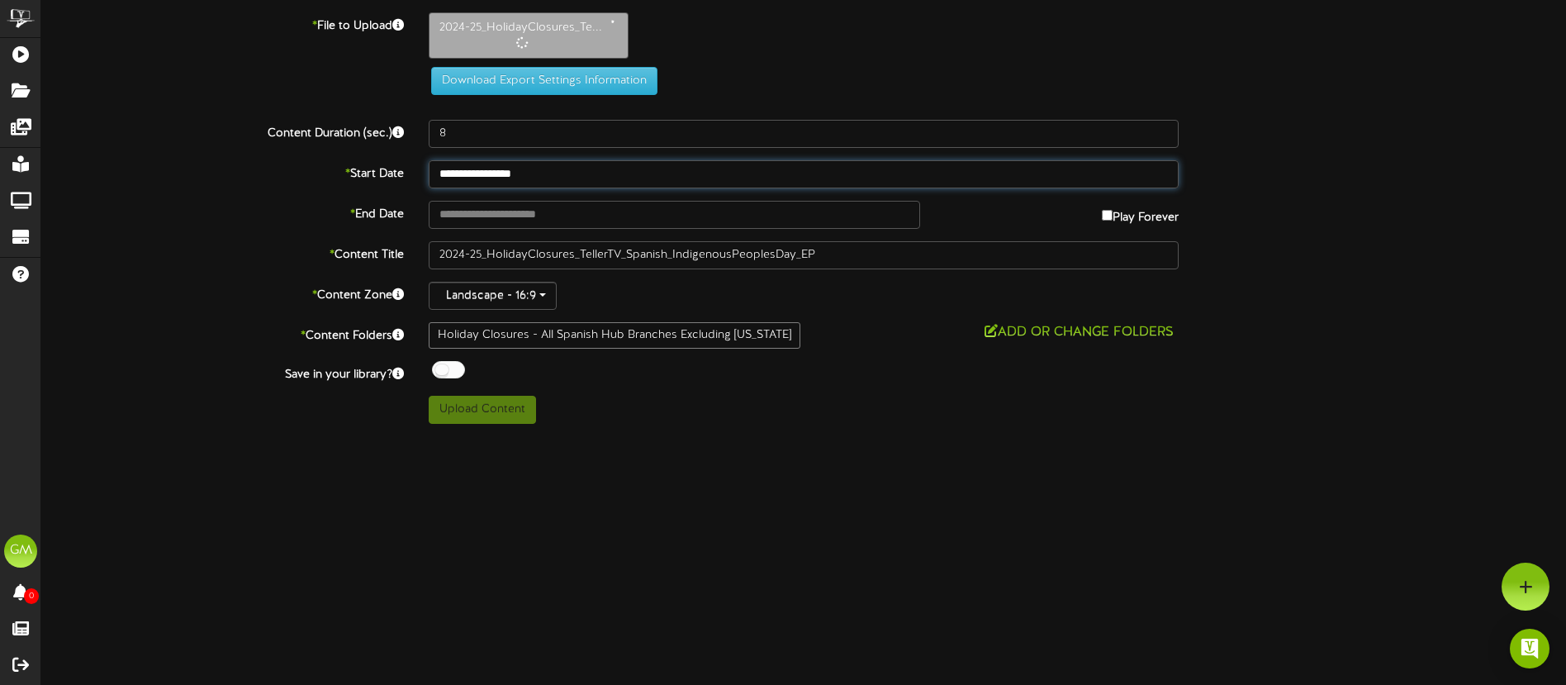
click at [572, 177] on input "**********" at bounding box center [804, 174] width 750 height 28
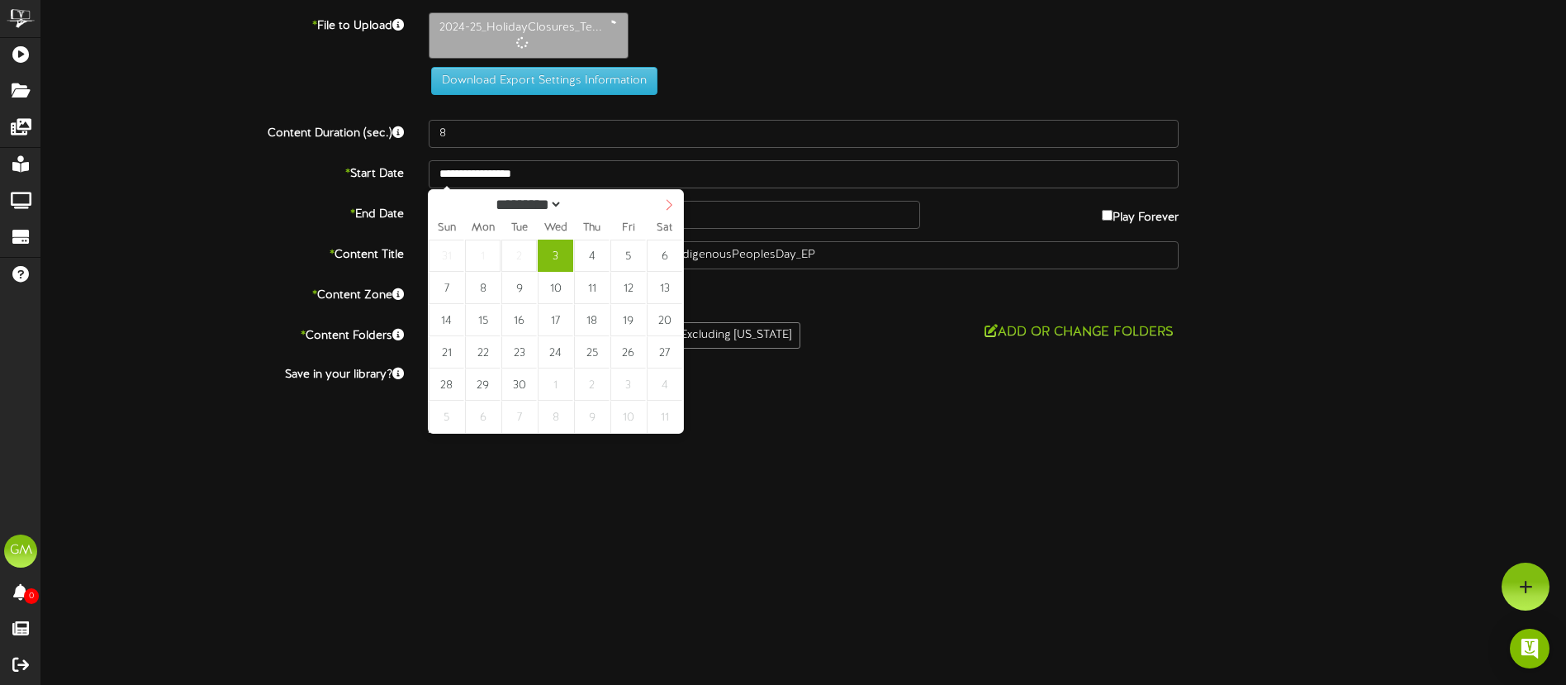
select select "*"
click at [671, 197] on span at bounding box center [669, 204] width 28 height 28
type input "**********"
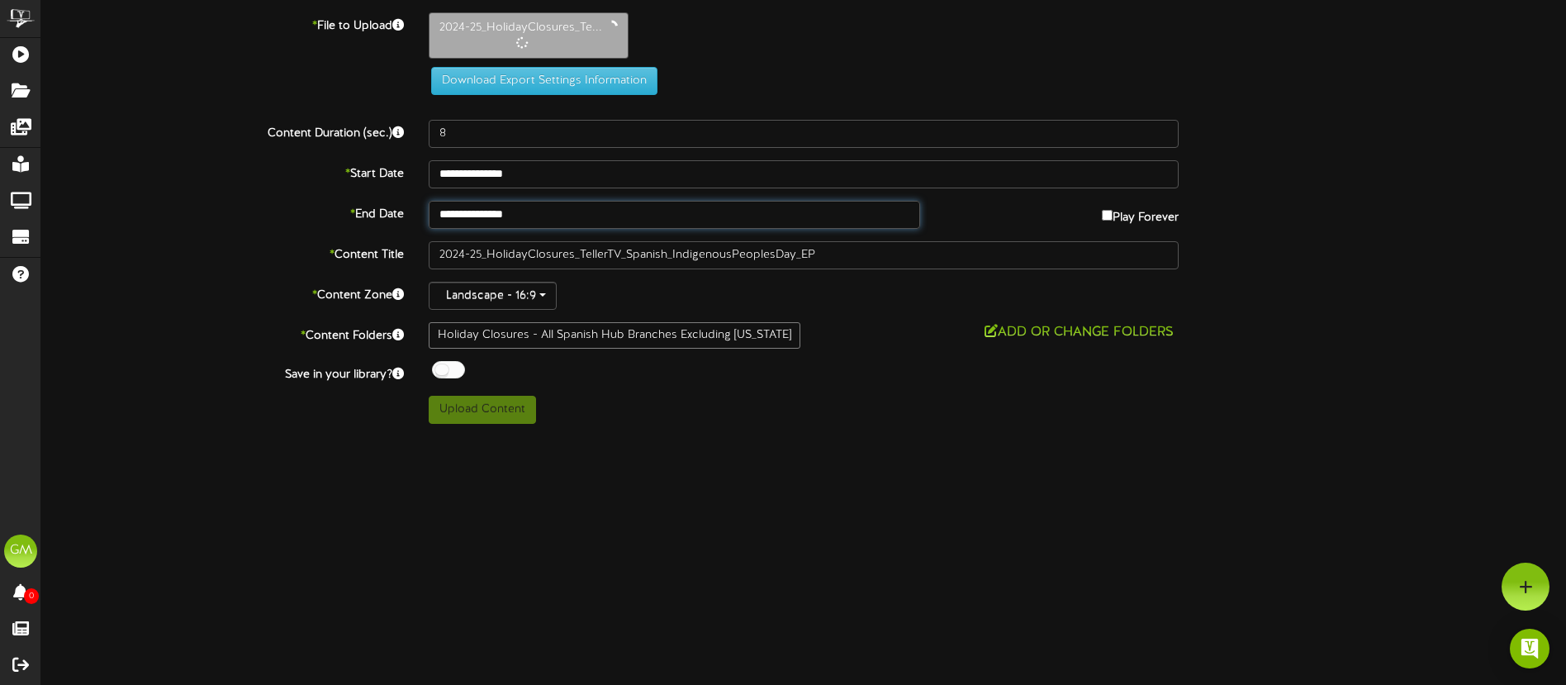
click at [561, 213] on input "**********" at bounding box center [674, 215] width 491 height 28
select select "*"
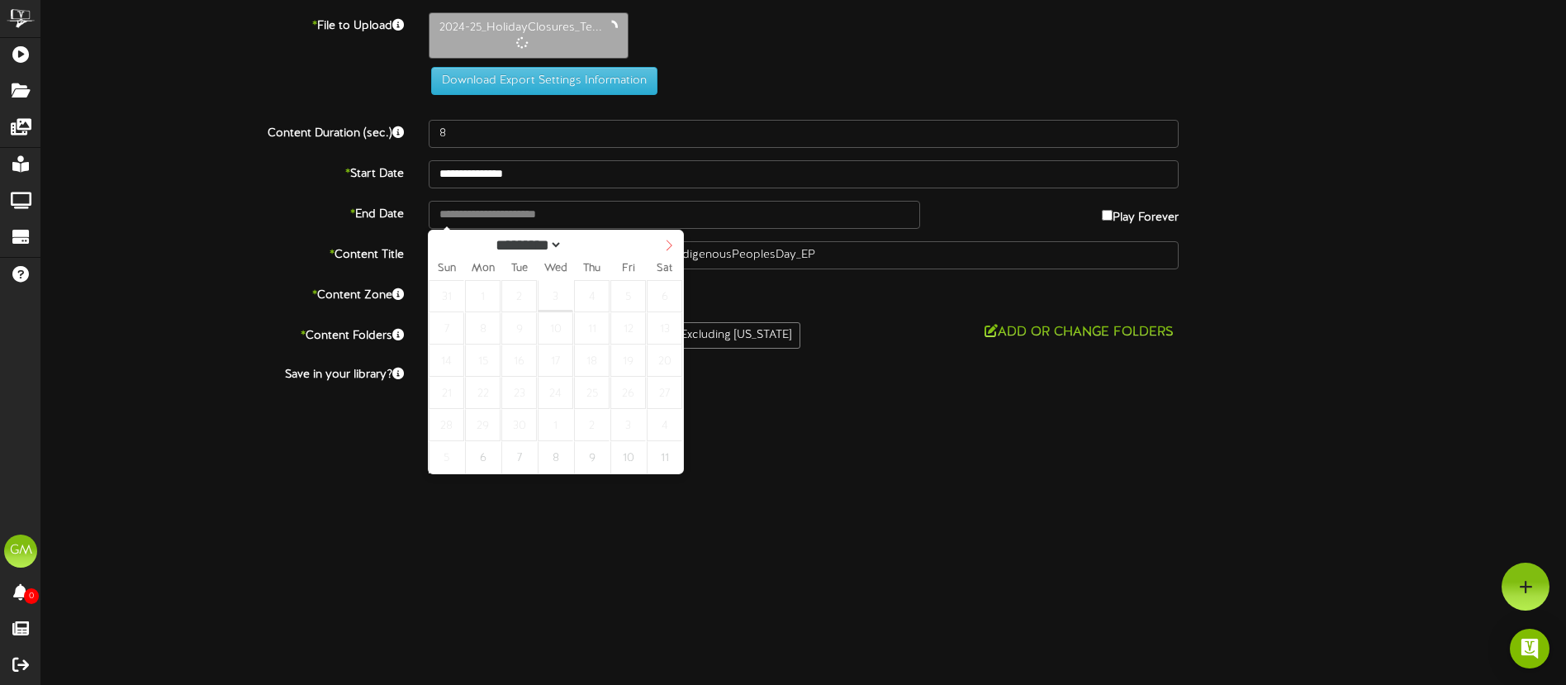
select select "*"
drag, startPoint x: 675, startPoint y: 249, endPoint x: 666, endPoint y: 249, distance: 9.1
click at [672, 249] on span at bounding box center [669, 244] width 28 height 28
type input "**********"
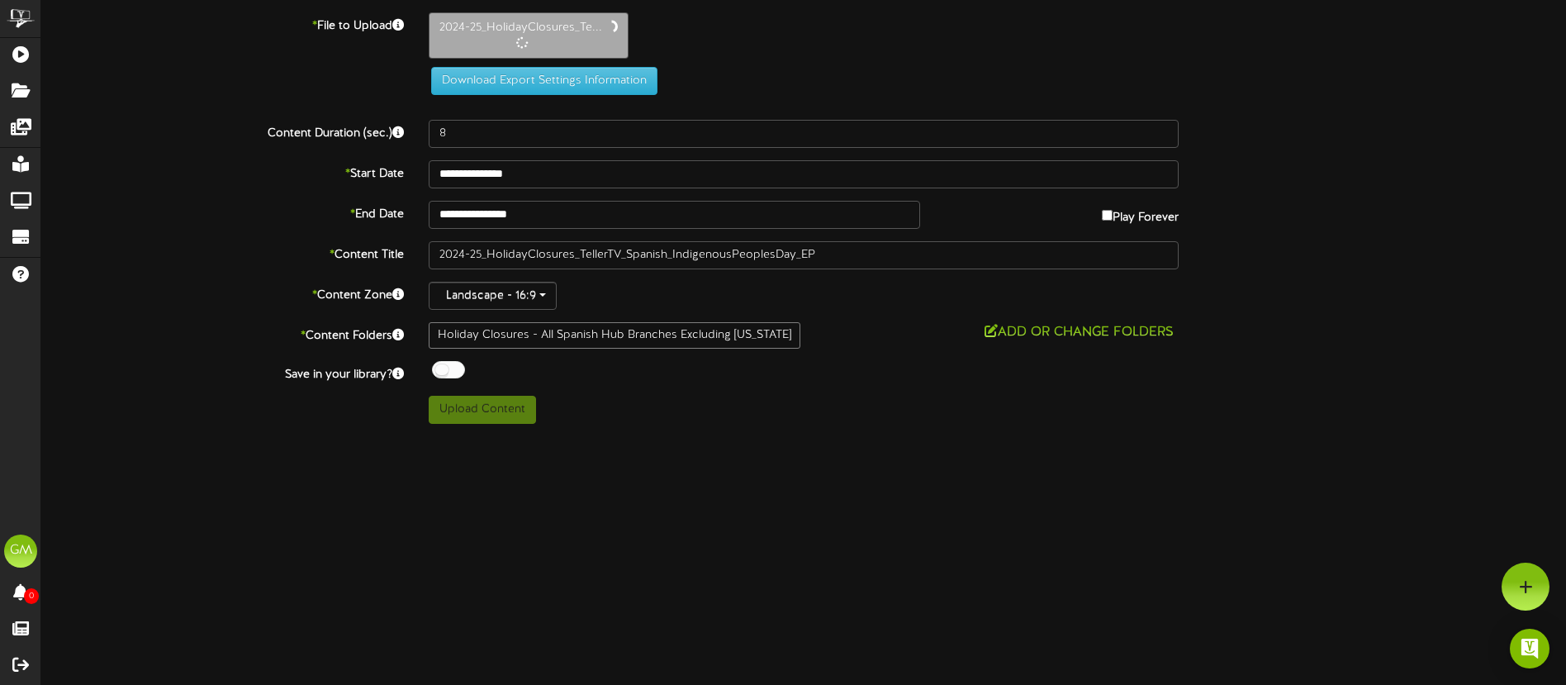
click at [235, 178] on label "* Start Date" at bounding box center [222, 171] width 387 height 22
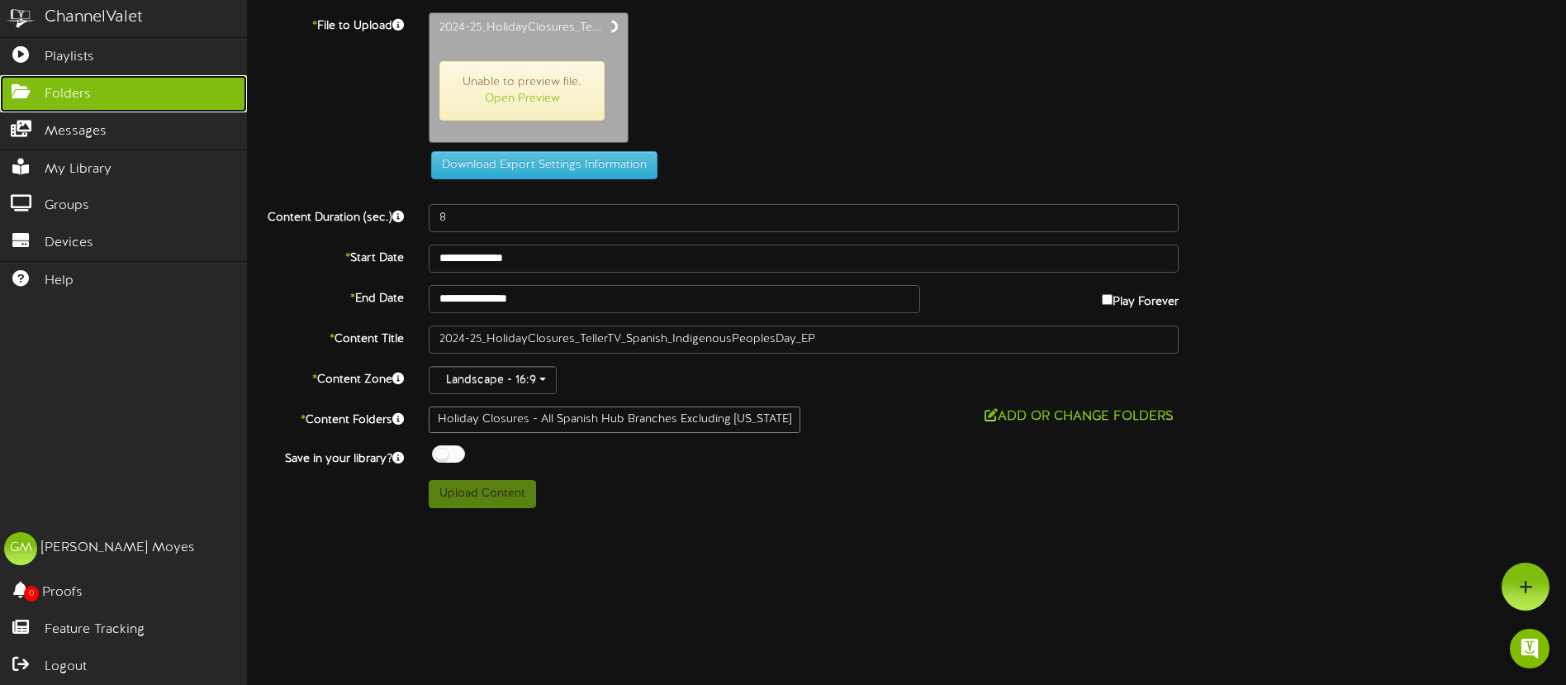
drag, startPoint x: 61, startPoint y: 83, endPoint x: 206, endPoint y: 75, distance: 144.7
click at [61, 83] on link "Folders" at bounding box center [123, 93] width 247 height 37
